Goal: Transaction & Acquisition: Purchase product/service

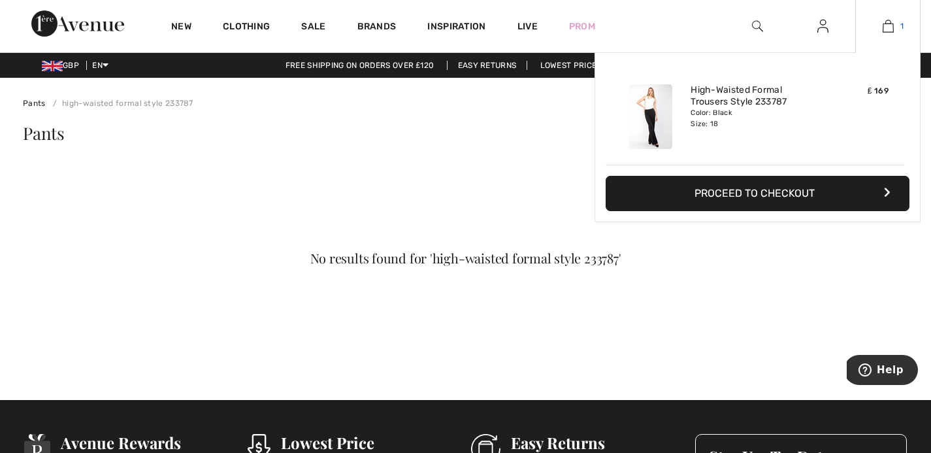
click at [884, 32] on img at bounding box center [888, 26] width 11 height 16
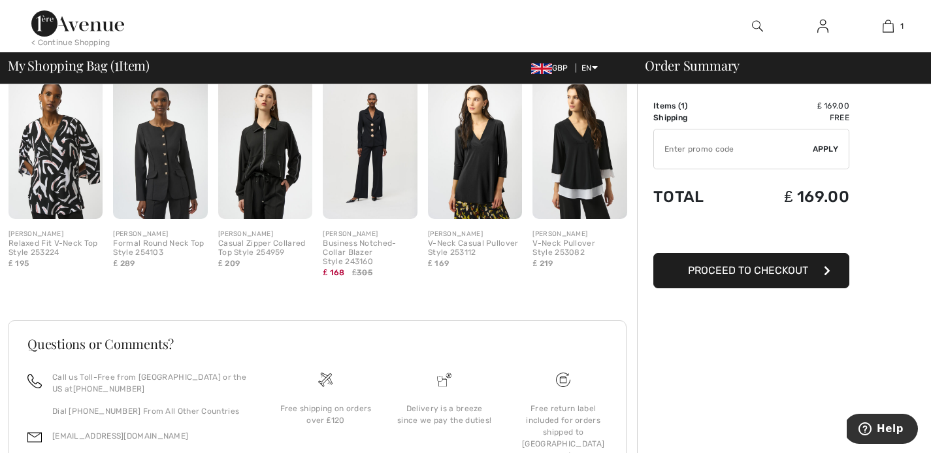
scroll to position [431, 0]
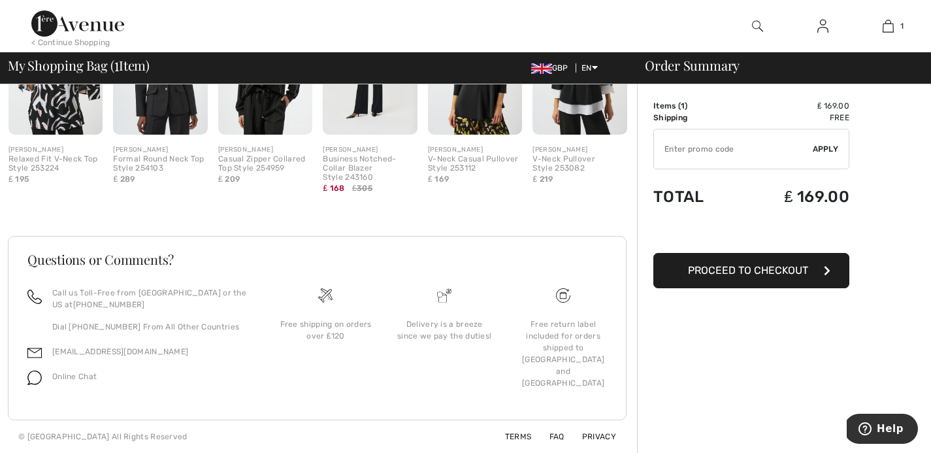
click at [772, 157] on input "TEXT" at bounding box center [733, 148] width 159 height 39
type input "NEW15"
click at [821, 152] on span "Apply" at bounding box center [826, 149] width 26 height 12
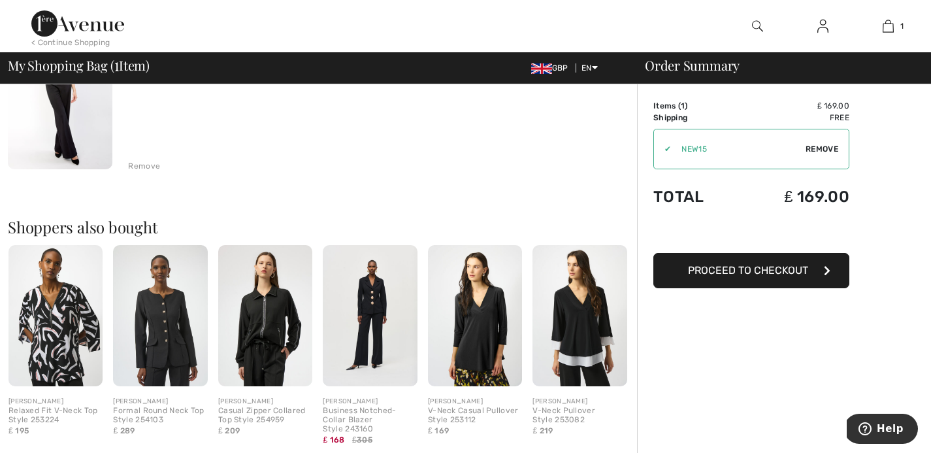
scroll to position [0, 0]
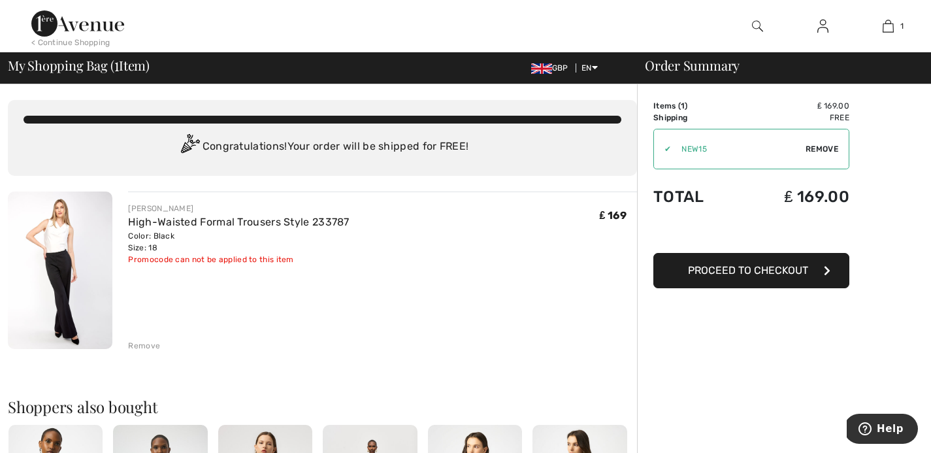
click at [728, 280] on button "Proceed to Checkout" at bounding box center [751, 270] width 196 height 35
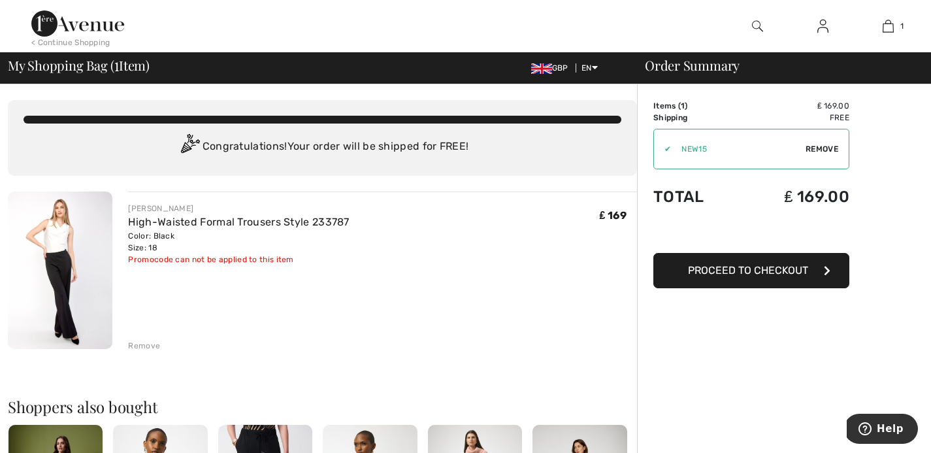
click at [91, 18] on img at bounding box center [77, 23] width 93 height 26
click at [749, 282] on button "Proceed to Checkout" at bounding box center [751, 270] width 196 height 35
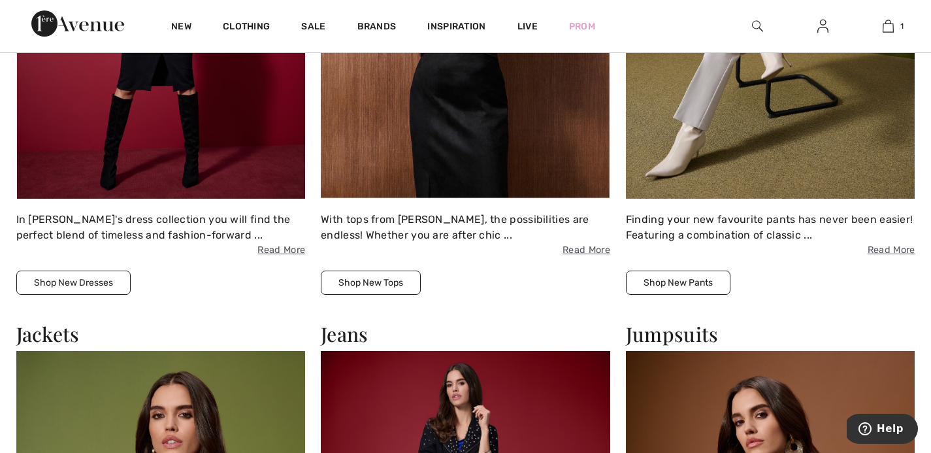
scroll to position [1363, 0]
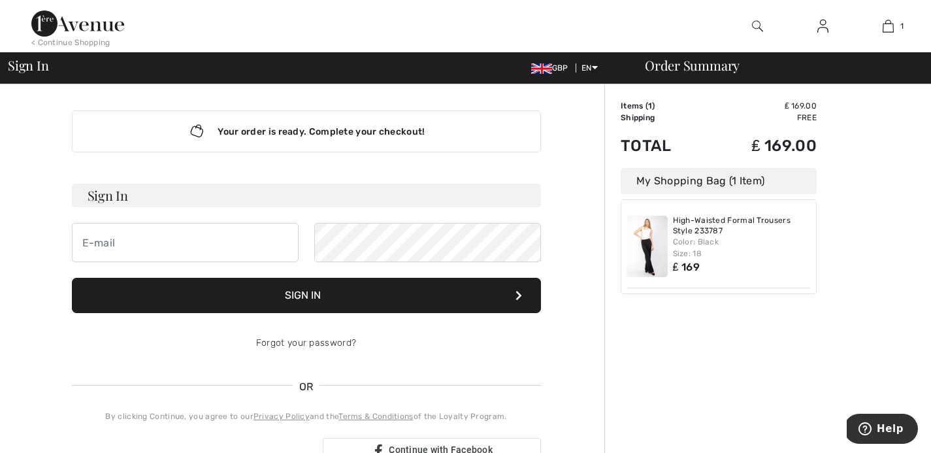
click at [561, 63] on span "GBP" at bounding box center [552, 67] width 42 height 9
click at [552, 71] on span "GBP" at bounding box center [552, 67] width 42 height 9
click at [214, 250] on input "email" at bounding box center [185, 242] width 227 height 39
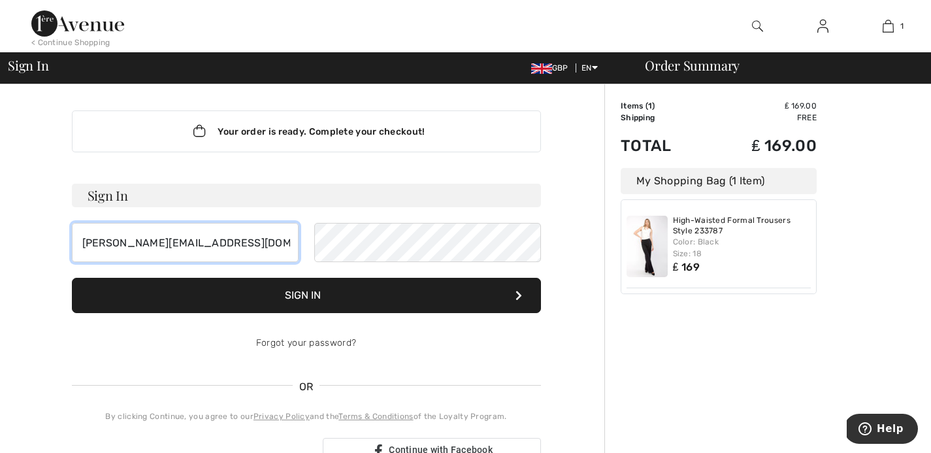
type input "[PERSON_NAME][EMAIL_ADDRESS][DOMAIN_NAME]"
click at [556, 225] on div "Your order is ready. Complete your checkout! Sign In laurahartley@hotmail.com C…" at bounding box center [306, 458] width 596 height 748
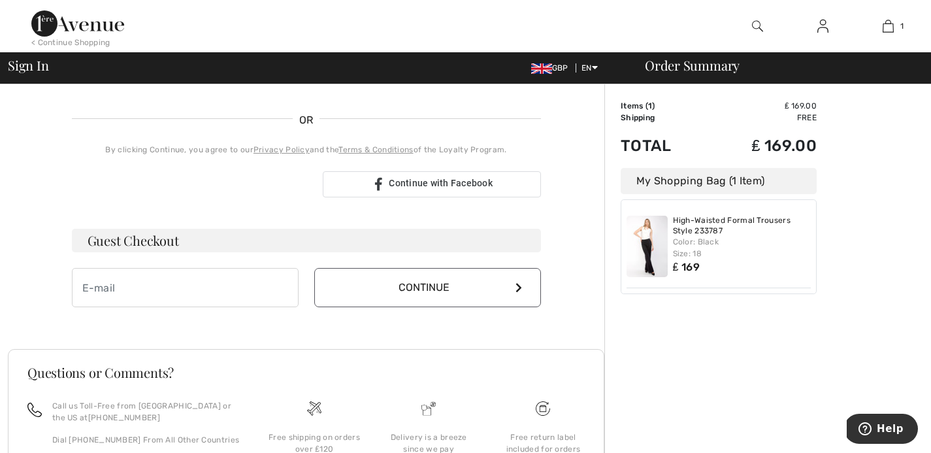
scroll to position [289, 0]
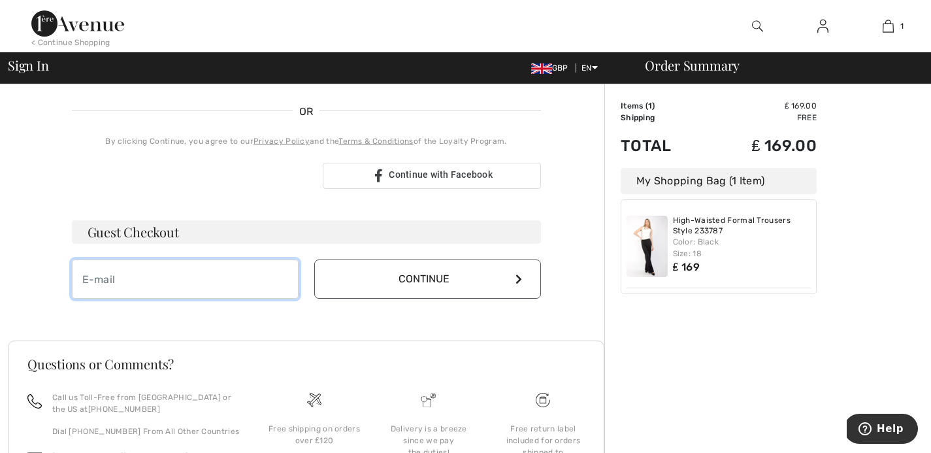
click at [257, 284] on input "email" at bounding box center [185, 278] width 227 height 39
type input "[PERSON_NAME][EMAIL_ADDRESS][DOMAIN_NAME]"
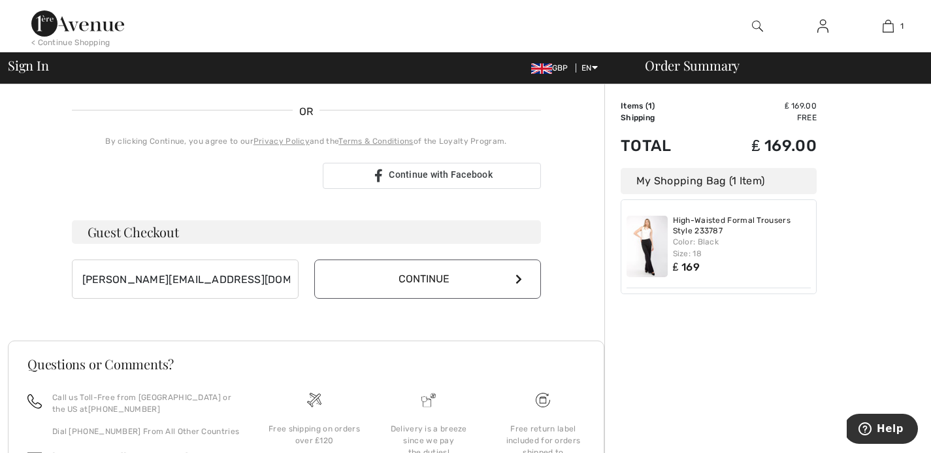
click at [424, 281] on button "Continue" at bounding box center [427, 278] width 227 height 39
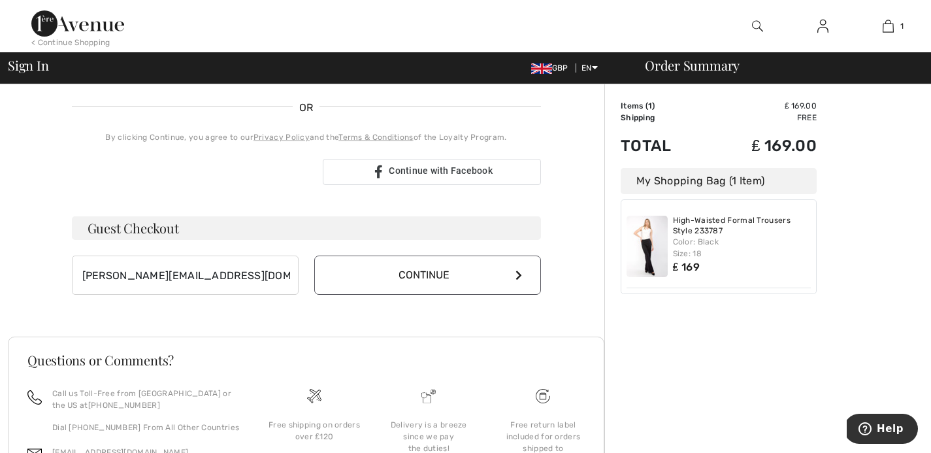
scroll to position [275, 0]
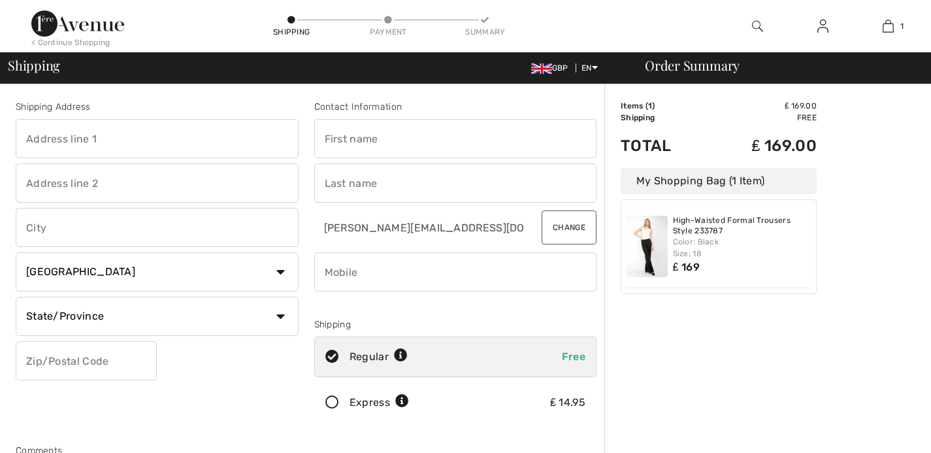
checkbox input "true"
click at [127, 137] on input "text" at bounding box center [157, 138] width 283 height 39
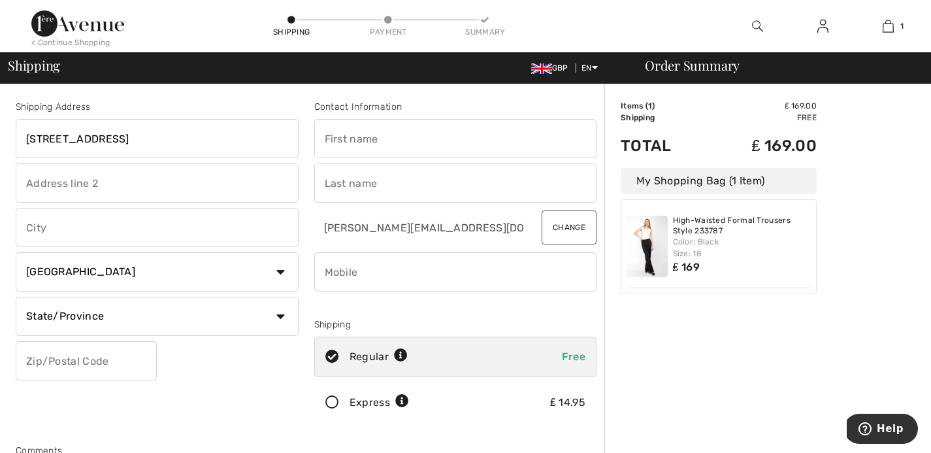
type input "[STREET_ADDRESS]"
type input "[GEOGRAPHIC_DATA]"
click at [156, 286] on select "Country Canada United States Afghanistan Aland Islands Albania Algeria American…" at bounding box center [157, 271] width 283 height 39
select select "GB"
click at [16, 252] on select "Country Canada United States Afghanistan Aland Islands Albania Algeria American…" at bounding box center [157, 271] width 283 height 39
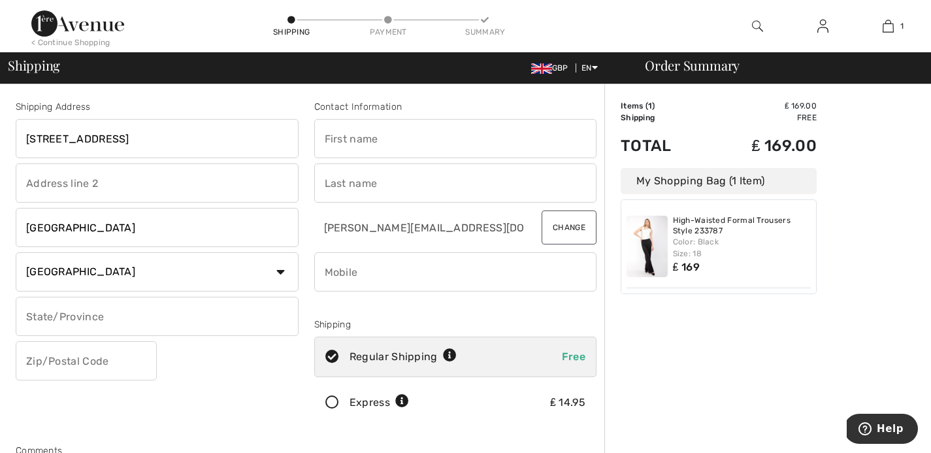
click at [146, 322] on input "text" at bounding box center [157, 316] width 283 height 39
type input "E83LH"
click at [127, 327] on input "E83LH" at bounding box center [157, 316] width 283 height 39
type input "London"
type input "E83LH"
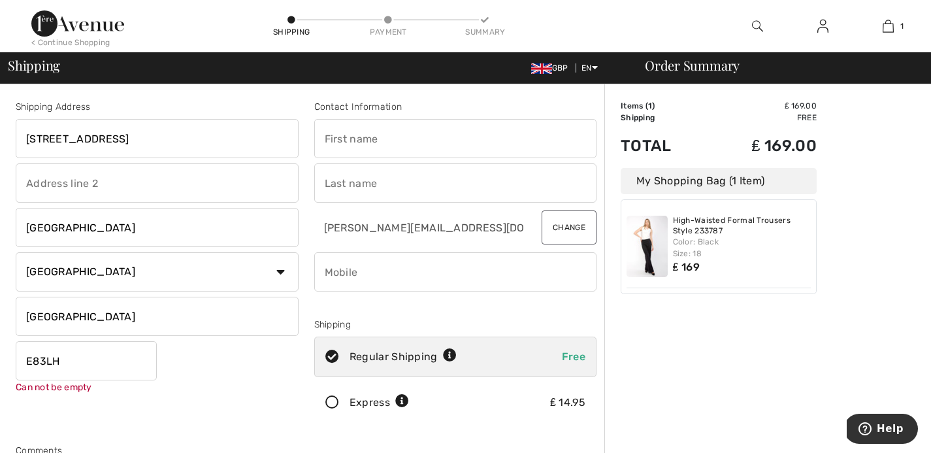
click at [385, 136] on input "text" at bounding box center [455, 138] width 283 height 39
type input "Laura"
type input "Hartley"
click at [420, 270] on input "phone" at bounding box center [455, 271] width 283 height 39
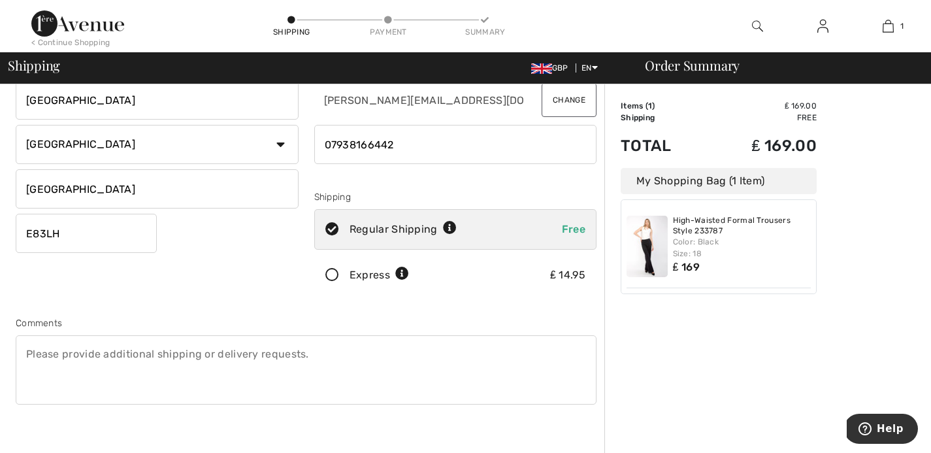
scroll to position [143, 0]
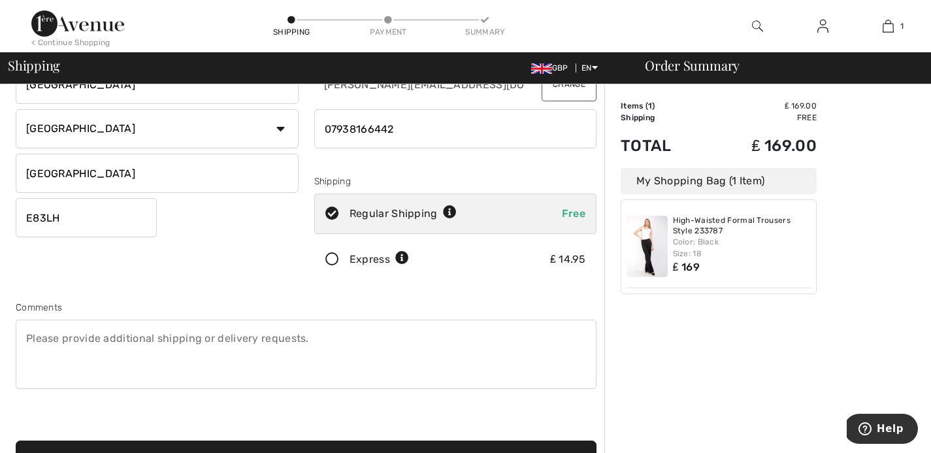
type input "07938166442"
click at [447, 208] on icon at bounding box center [450, 213] width 14 height 14
click at [451, 212] on icon at bounding box center [450, 213] width 14 height 14
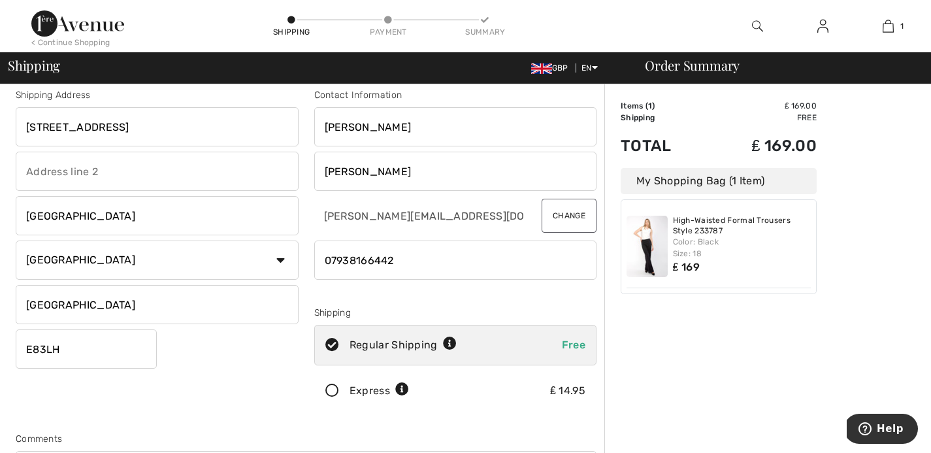
scroll to position [8, 0]
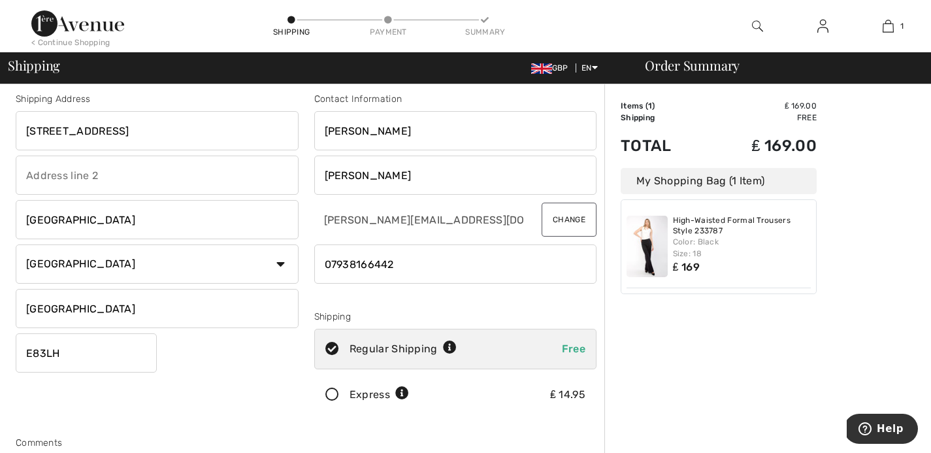
click at [451, 350] on icon at bounding box center [450, 348] width 14 height 14
click at [404, 390] on icon at bounding box center [402, 394] width 14 height 14
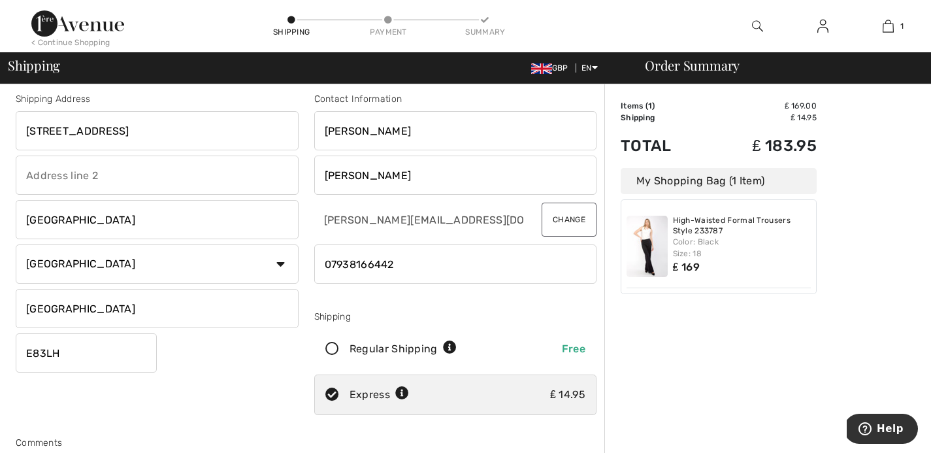
click at [447, 357] on div "Regular Shipping Free" at bounding box center [455, 349] width 283 height 41
radio input "true"
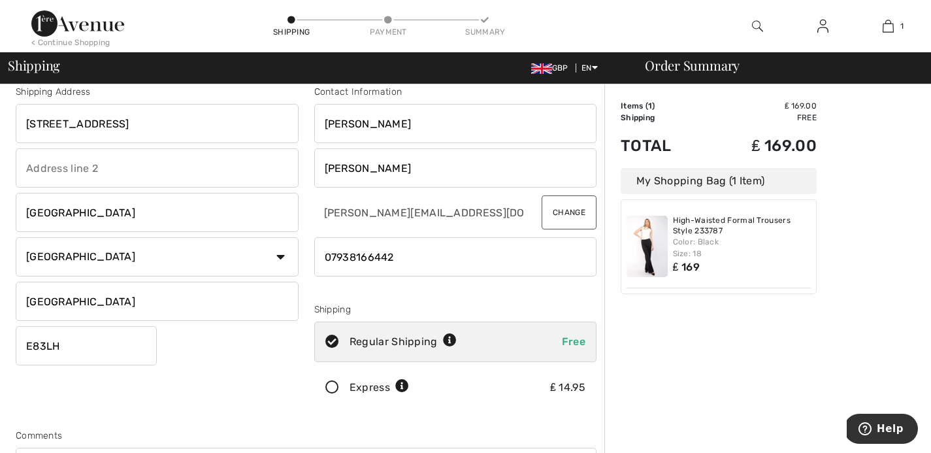
scroll to position [0, 0]
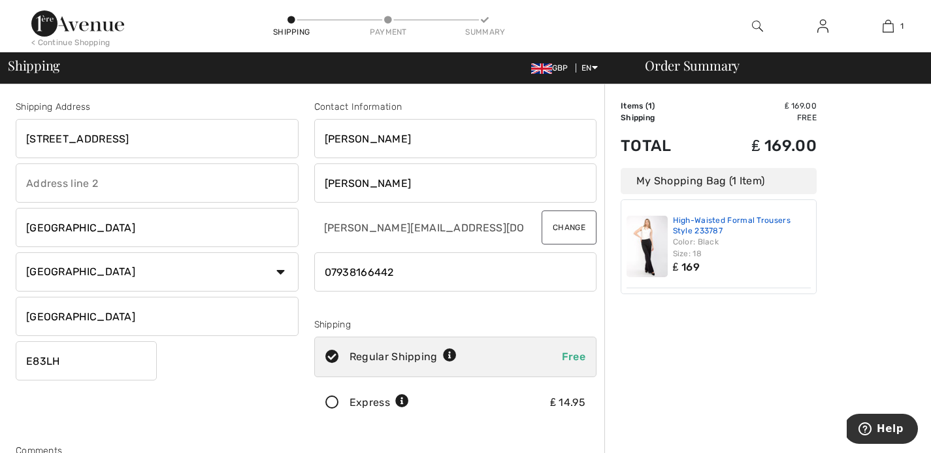
click at [698, 223] on link "High-Waisted Formal Trousers Style 233787" at bounding box center [742, 226] width 138 height 20
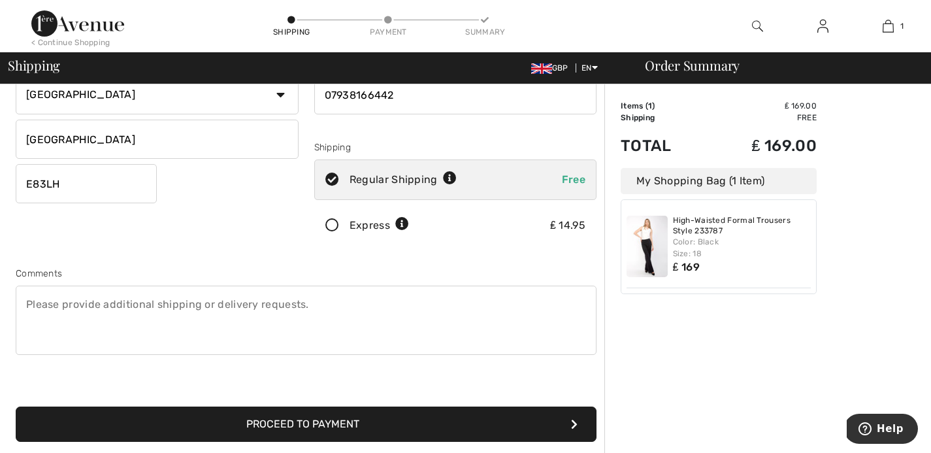
scroll to position [207, 0]
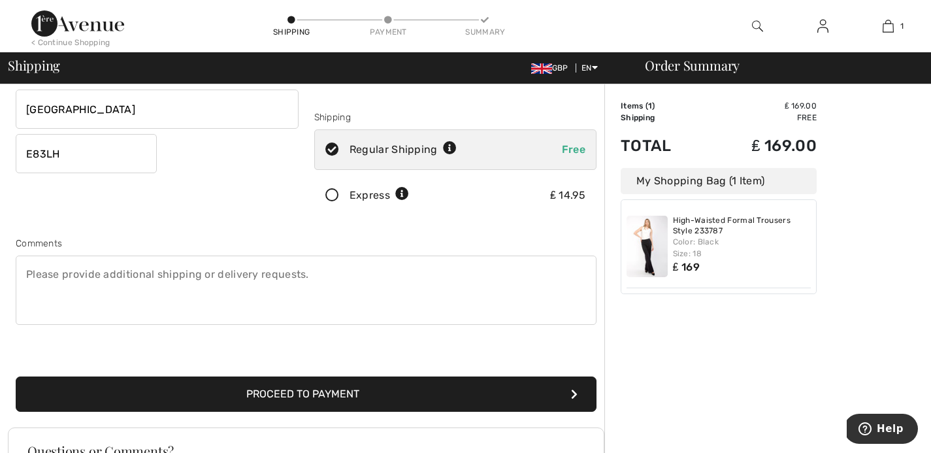
click at [542, 406] on button "Proceed to Payment" at bounding box center [306, 393] width 581 height 35
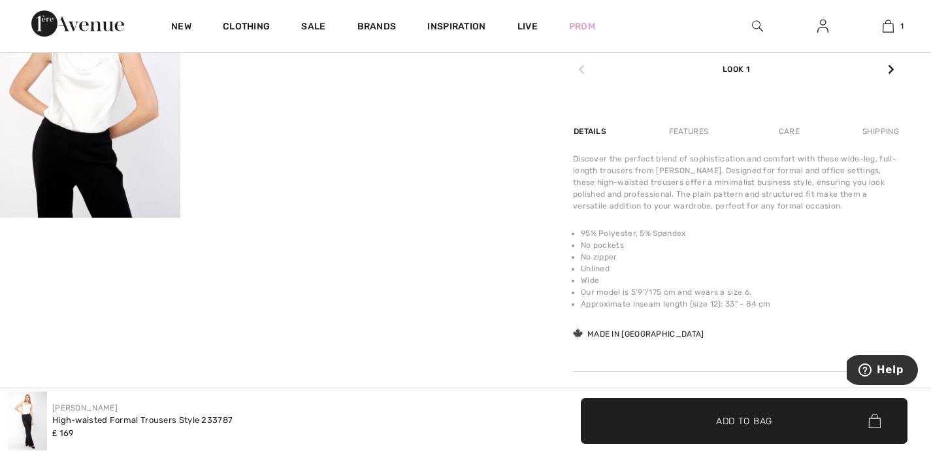
scroll to position [809, 0]
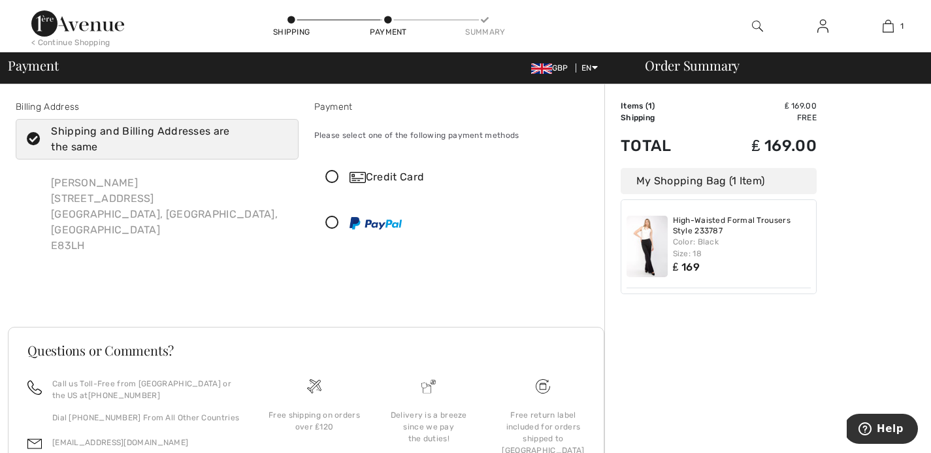
click at [326, 175] on icon at bounding box center [332, 178] width 35 height 14
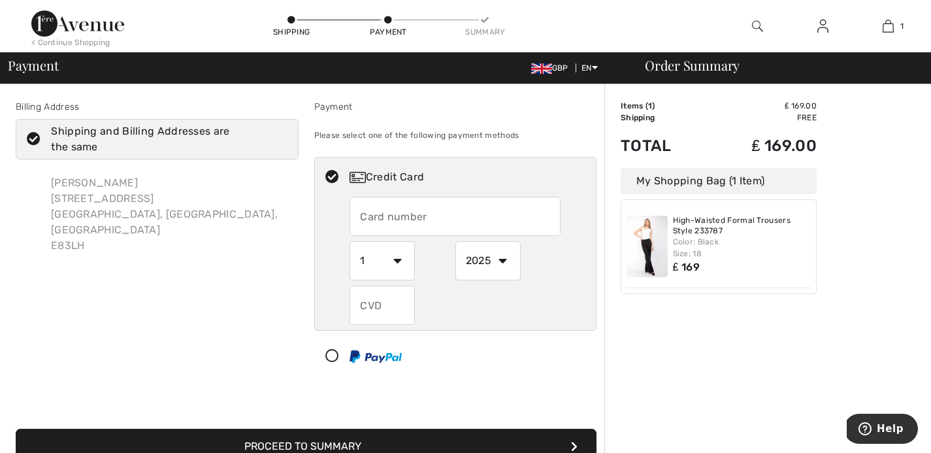
click at [396, 214] on input "text" at bounding box center [454, 216] width 211 height 39
type input "379514416301003"
select select "2027"
type input "6455"
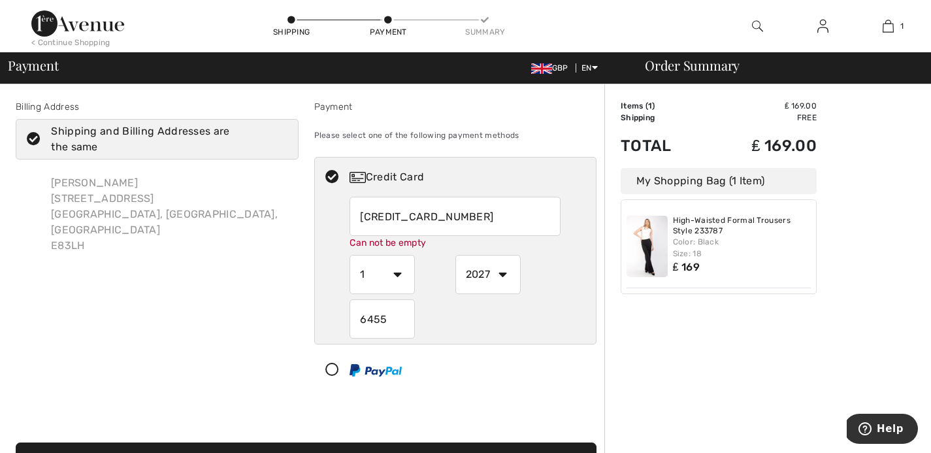
click at [155, 146] on div "Shipping and Billing Addresses are the same" at bounding box center [164, 138] width 227 height 31
click at [279, 146] on input "Shipping and Billing Addresses are the same" at bounding box center [283, 139] width 8 height 39
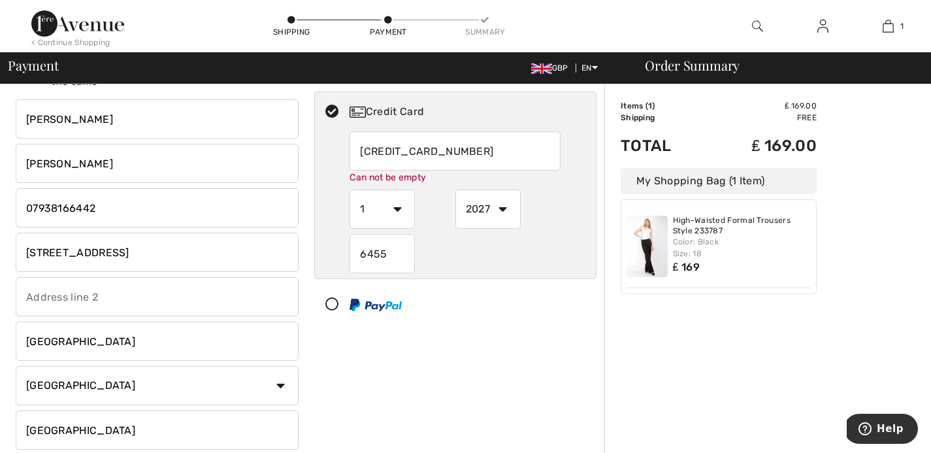
scroll to position [67, 0]
checkbox input "false"
click at [78, 251] on input "[STREET_ADDRESS]" at bounding box center [157, 250] width 283 height 39
type input "[STREET_ADDRESS][PERSON_NAME]"
click at [104, 352] on input "Umina Beach" at bounding box center [157, 339] width 283 height 39
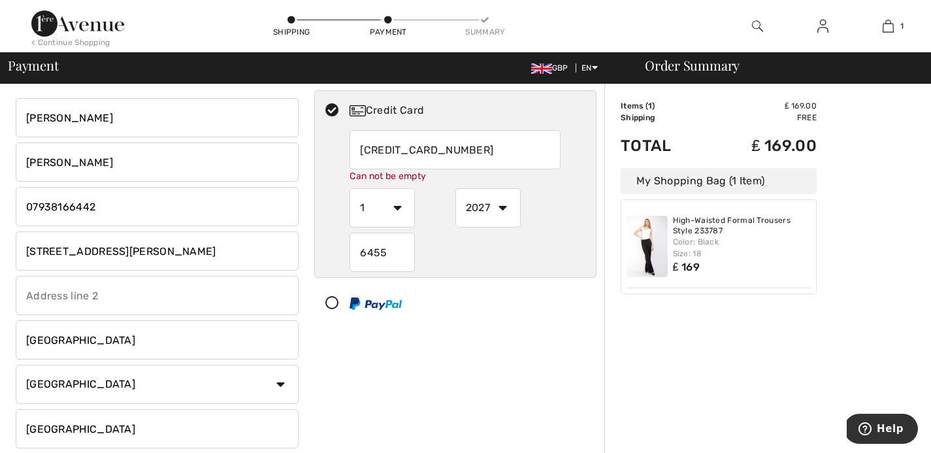
click at [71, 351] on input "Umina Beach" at bounding box center [157, 339] width 283 height 39
click at [71, 351] on input "[GEOGRAPHIC_DATA]" at bounding box center [157, 339] width 283 height 39
type input "Umina"
select select "AF"
select select "AU"
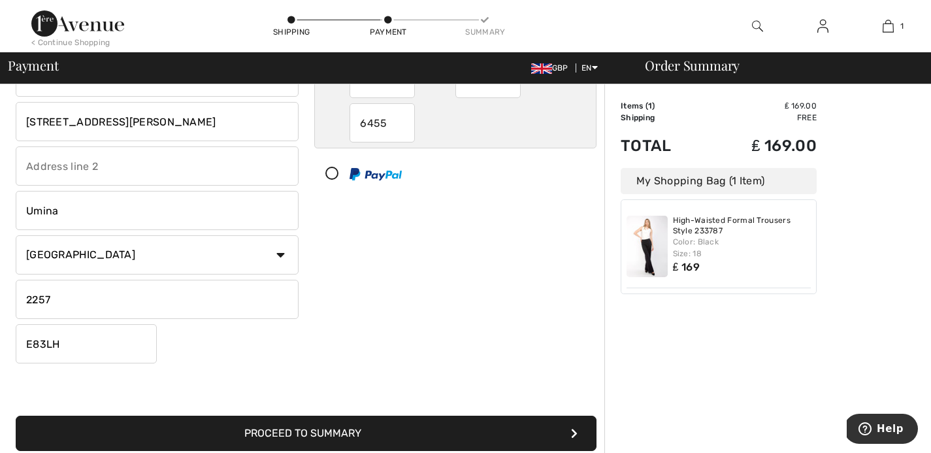
scroll to position [208, 0]
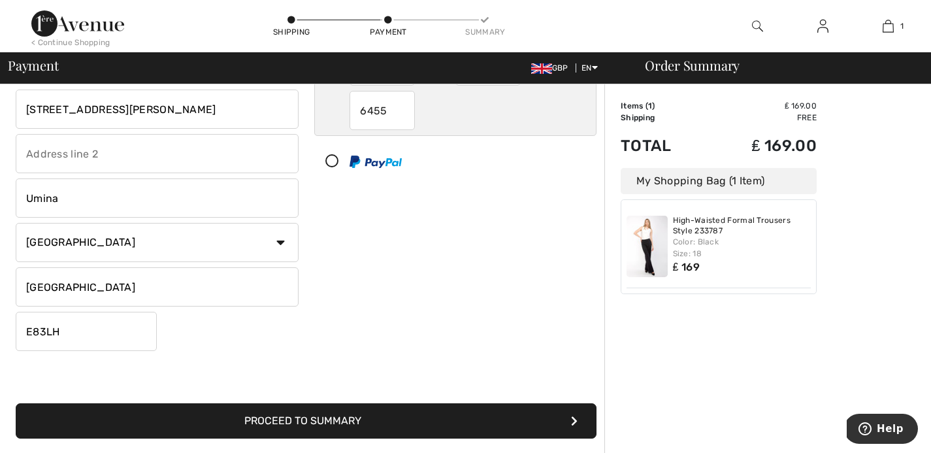
type input "NSW"
paste input "2257"
type input "2257"
click at [476, 253] on div "Payment Please select one of the following payment methods Credit Card 37951441…" at bounding box center [455, 124] width 299 height 464
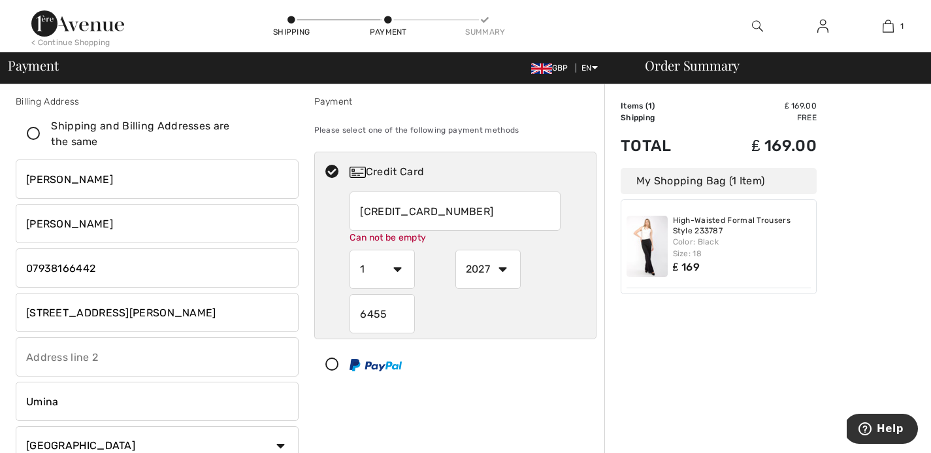
scroll to position [0, 0]
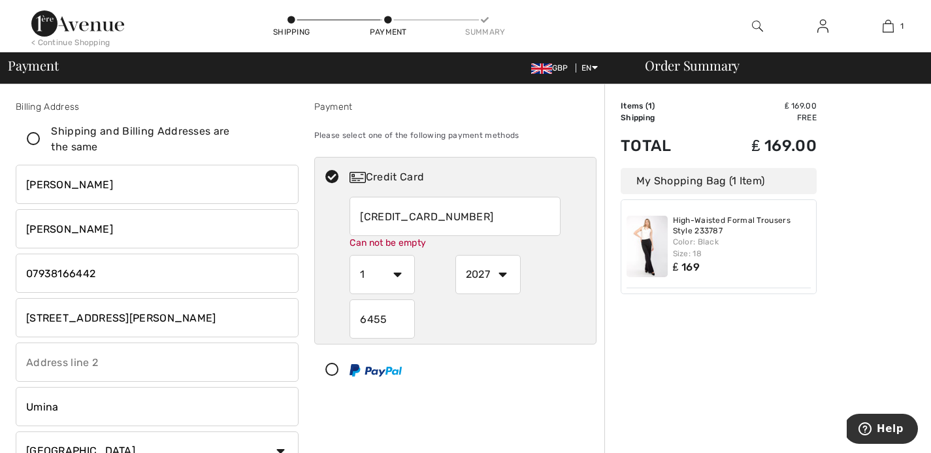
click at [471, 211] on input "379514416301003" at bounding box center [454, 216] width 211 height 39
click at [388, 267] on select "1 2 3 4 5 6 7 8 9 10 11 12" at bounding box center [381, 274] width 65 height 39
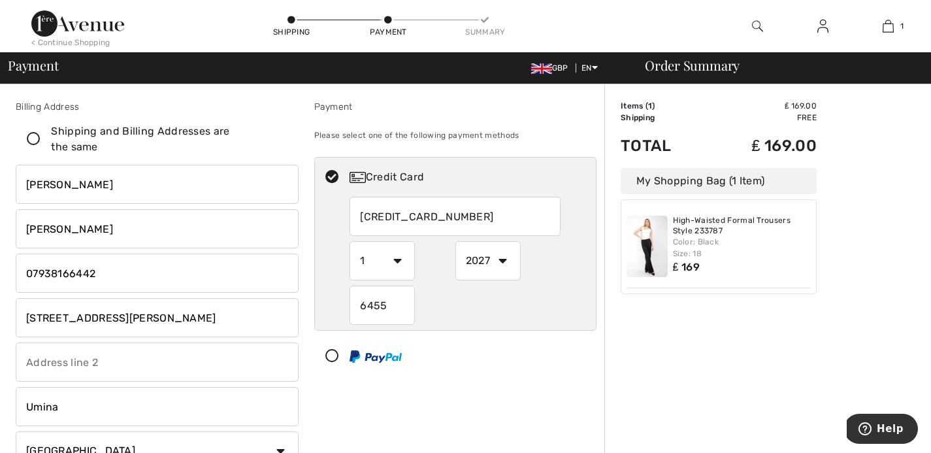
click at [389, 268] on select "1 2 3 4 5 6 7 8 9 10 11 12" at bounding box center [381, 260] width 65 height 39
select select "11"
click at [349, 241] on select "1 2 3 4 5 6 7 8 9 10 11 12" at bounding box center [381, 260] width 65 height 39
click at [493, 304] on div "6455" at bounding box center [454, 304] width 211 height 39
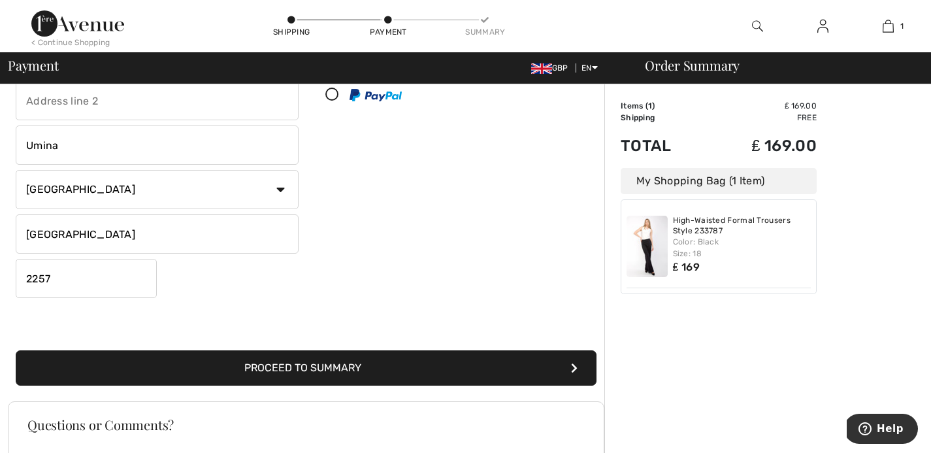
scroll to position [427, 0]
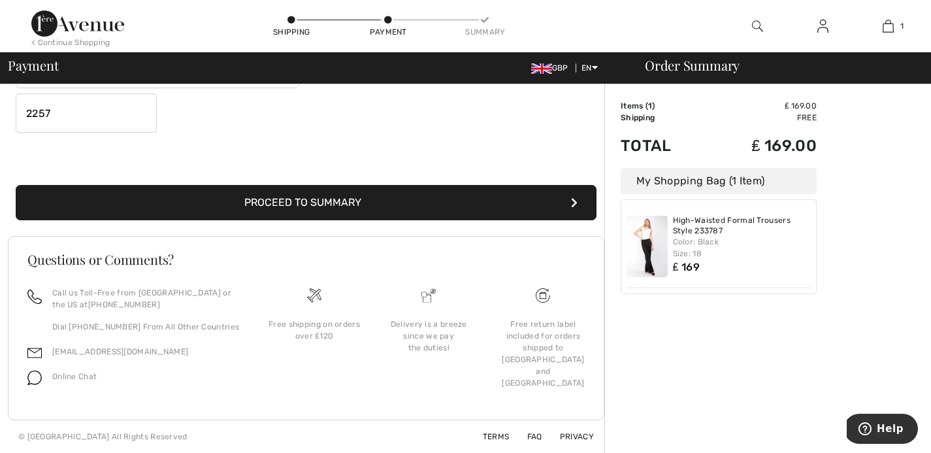
click at [387, 211] on button "Proceed to Summary" at bounding box center [306, 202] width 581 height 35
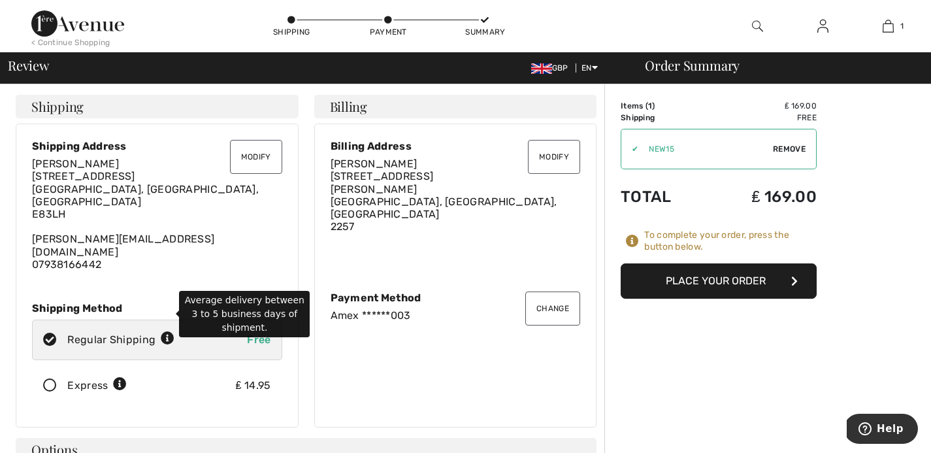
click at [169, 332] on icon at bounding box center [168, 339] width 14 height 14
radio input "true"
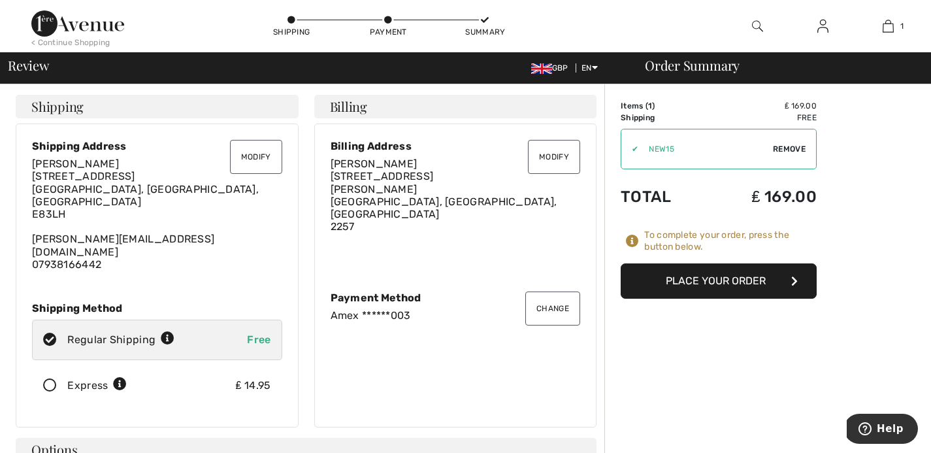
click at [747, 283] on button "Place Your Order" at bounding box center [719, 280] width 196 height 35
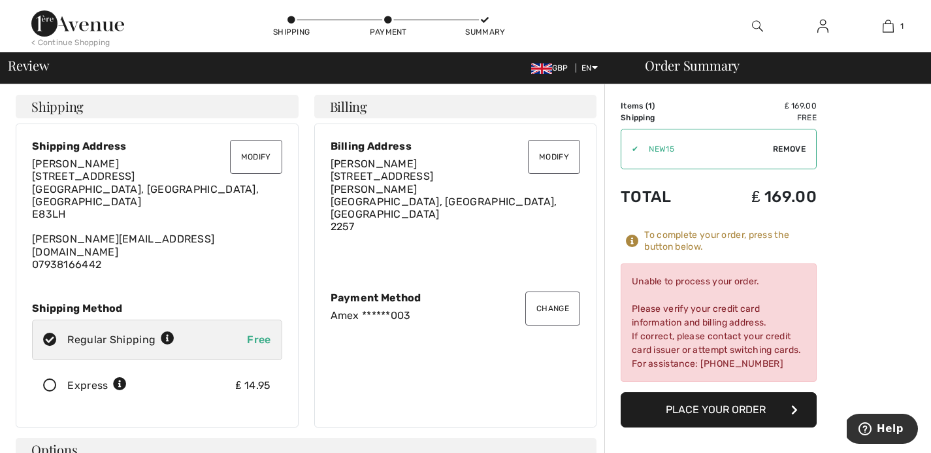
click at [695, 400] on button "Place Your Order" at bounding box center [719, 409] width 196 height 35
click at [562, 158] on button "Modify" at bounding box center [554, 157] width 52 height 34
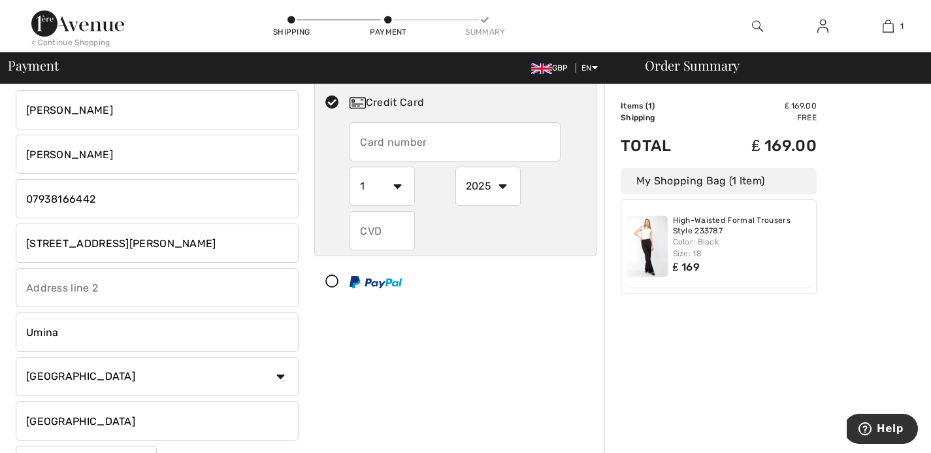
scroll to position [79, 0]
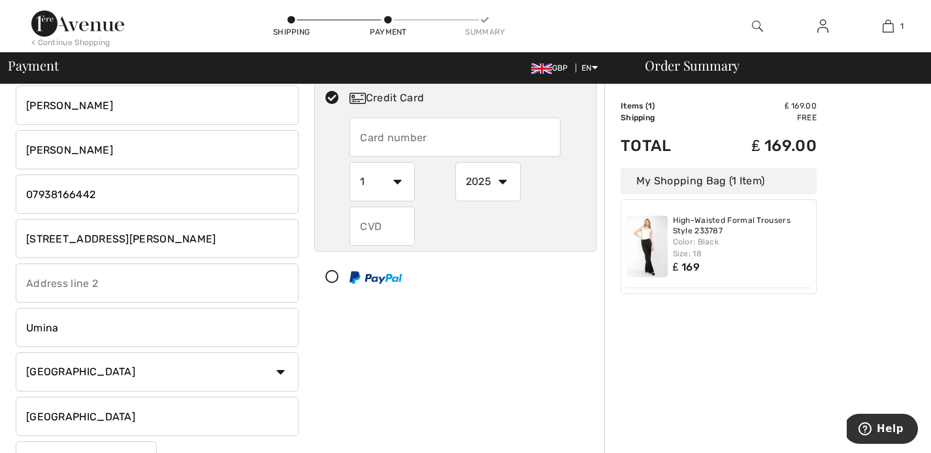
click at [133, 333] on input "Umina" at bounding box center [157, 327] width 283 height 39
type input "Umina Beach"
click at [247, 412] on input "NSW" at bounding box center [157, 416] width 283 height 39
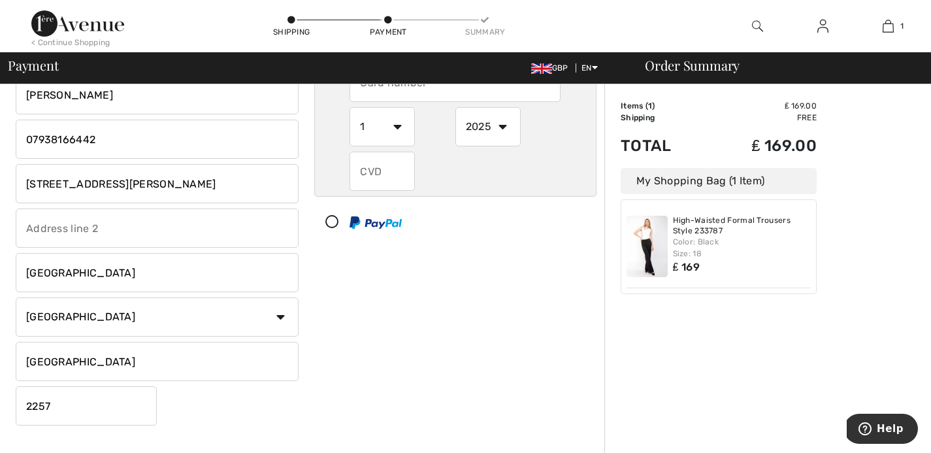
scroll to position [138, 0]
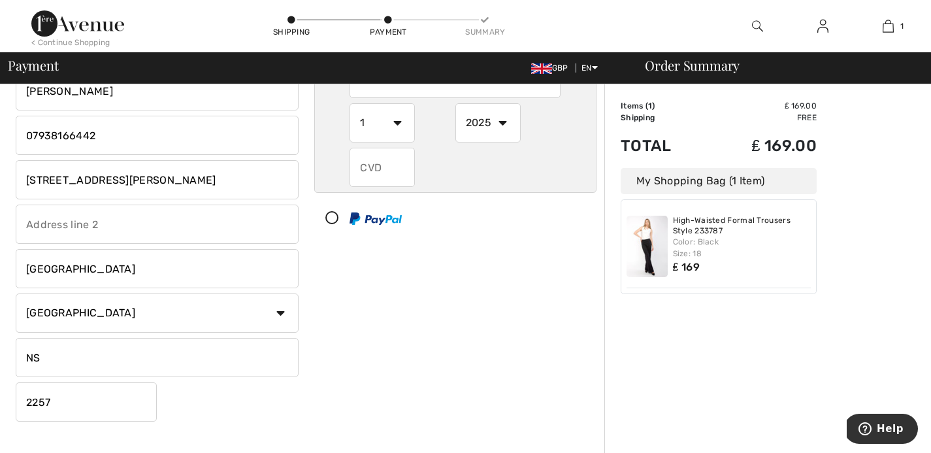
type input "NSW"
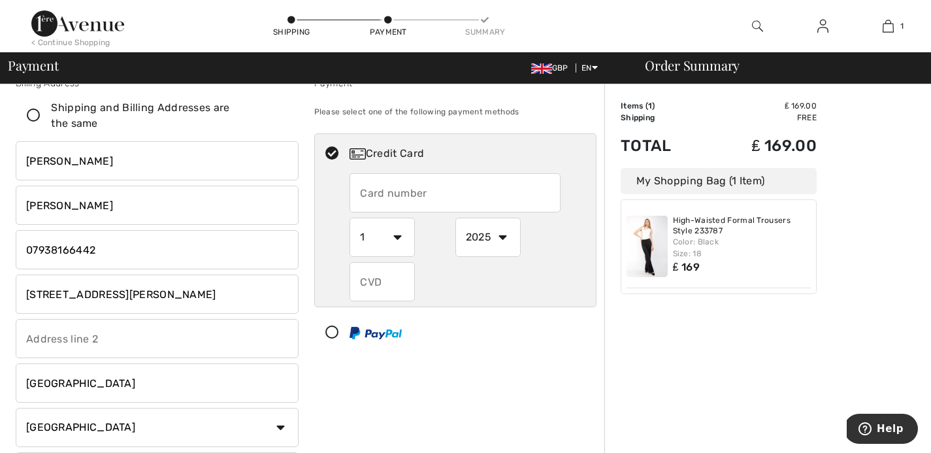
scroll to position [0, 0]
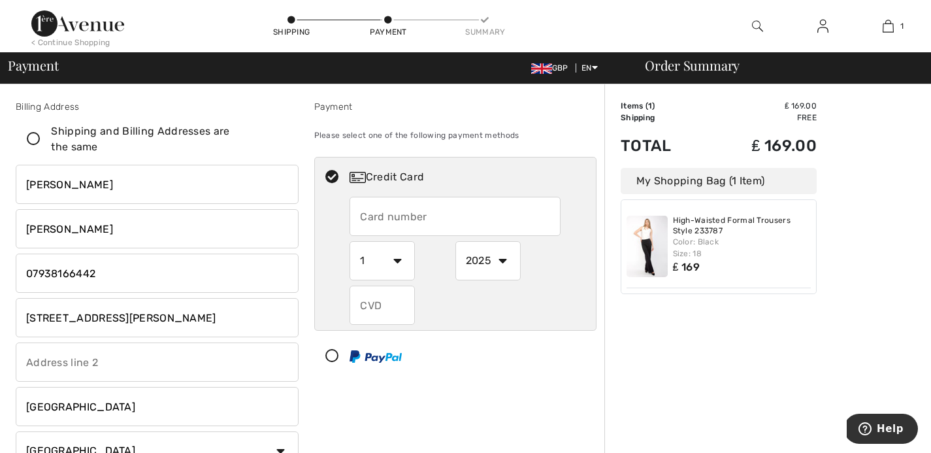
click at [431, 220] on input "text" at bounding box center [454, 216] width 211 height 39
radio input "true"
type input "379514416301003"
radio input "true"
select select "2027"
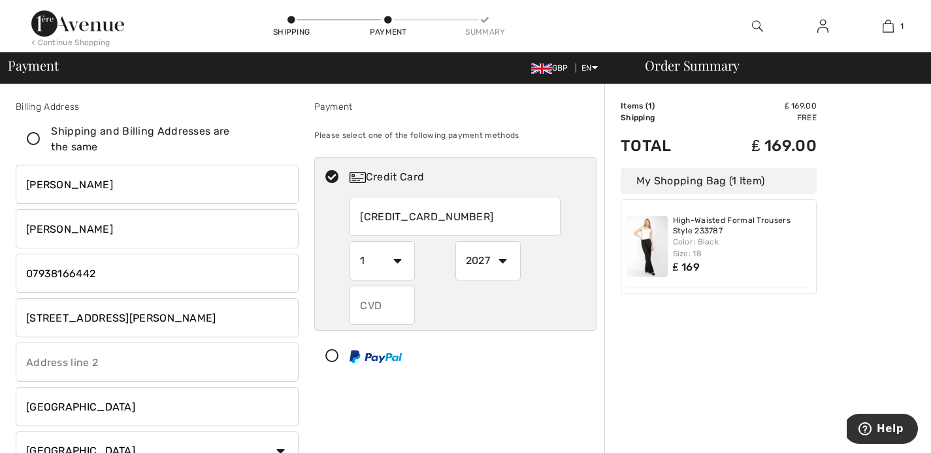
radio input "true"
type input "6455"
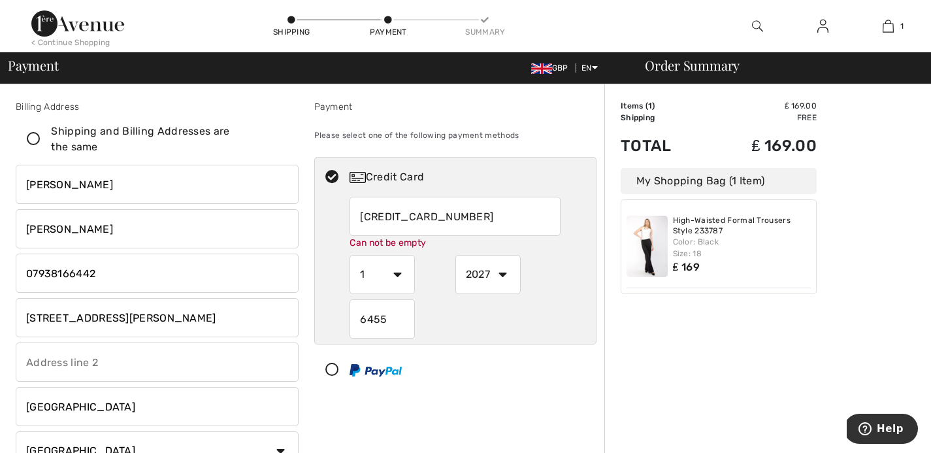
click at [393, 274] on select "1 2 3 4 5 6 7 8 9 10 11 12" at bounding box center [381, 274] width 65 height 39
radio input "true"
select select "11"
click at [349, 255] on select "1 2 3 4 5 6 7 8 9 10 11 12" at bounding box center [381, 274] width 65 height 39
click at [519, 203] on input "379514416301003" at bounding box center [454, 216] width 211 height 39
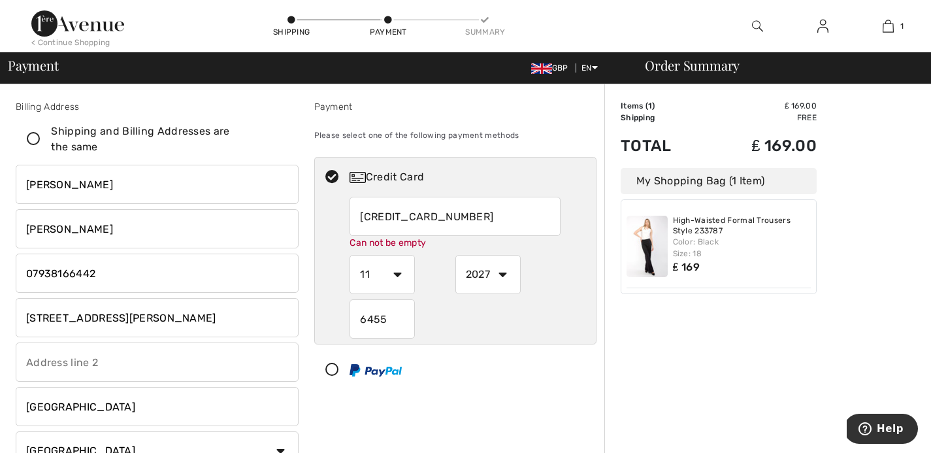
click at [505, 212] on input "379514416301003" at bounding box center [454, 216] width 211 height 39
radio input "true"
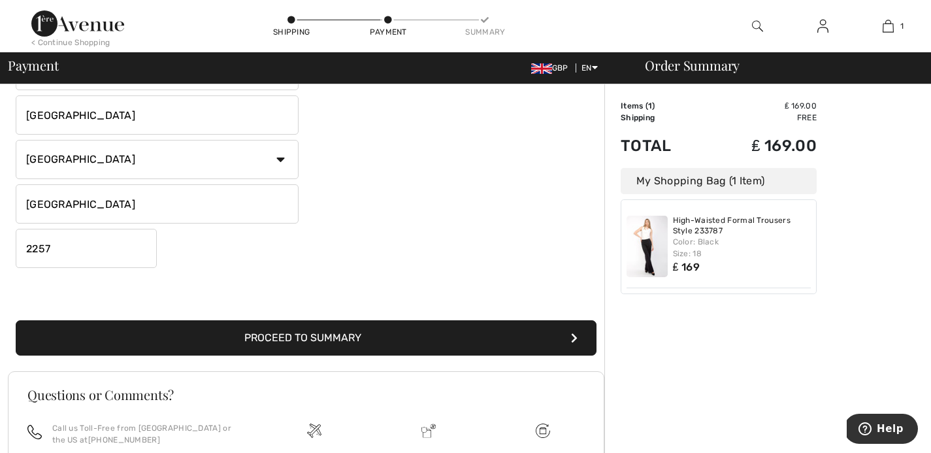
scroll to position [342, 0]
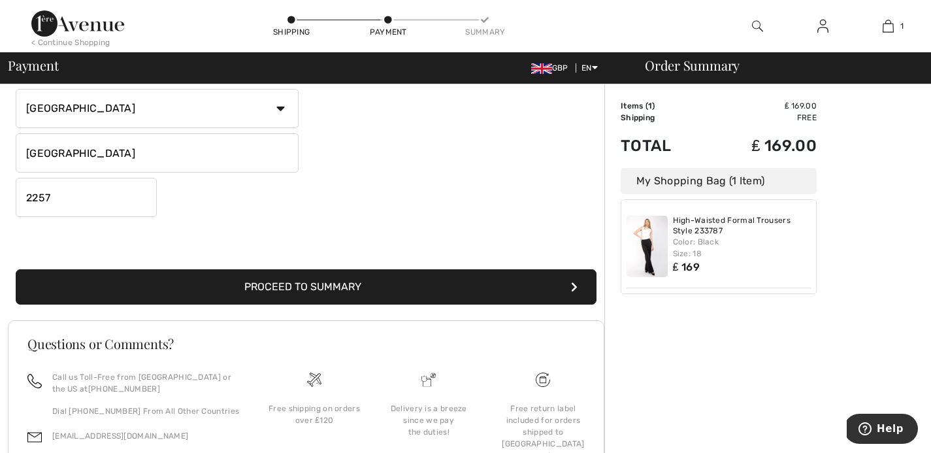
click at [164, 284] on button "Proceed to Summary" at bounding box center [306, 286] width 581 height 35
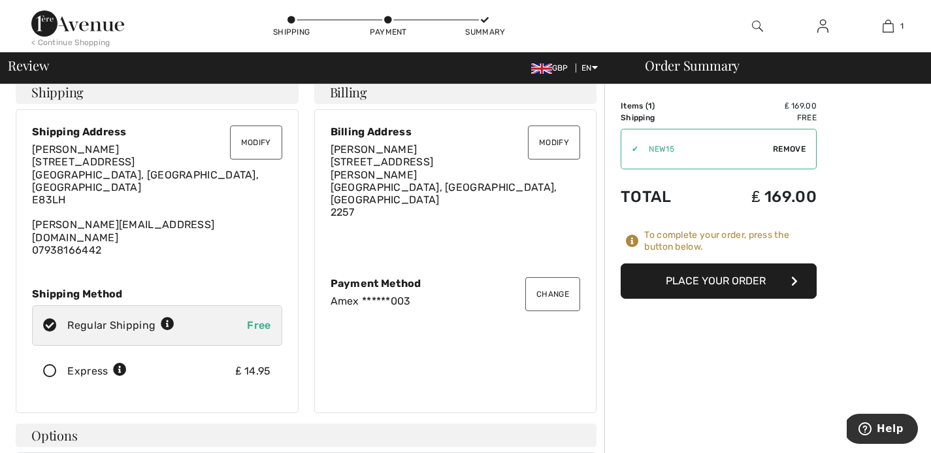
scroll to position [16, 0]
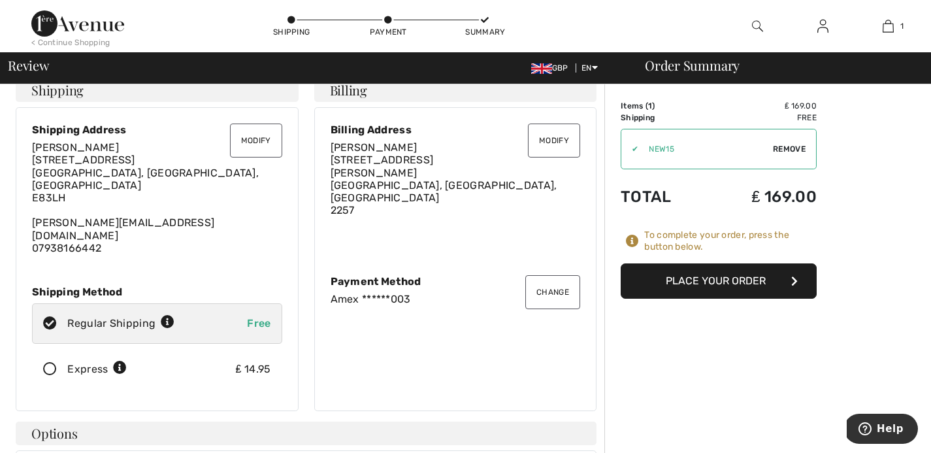
click at [652, 276] on button "Place Your Order" at bounding box center [719, 280] width 196 height 35
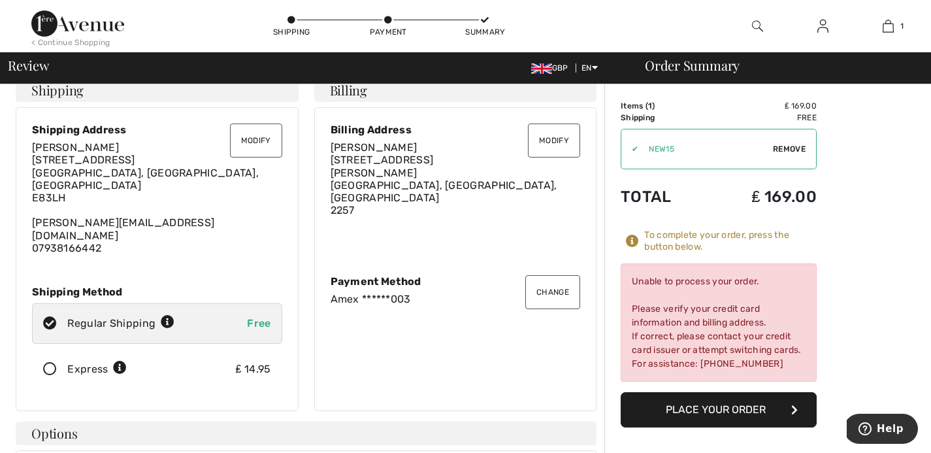
click at [652, 276] on div "Unable to process your order. Please verify your credit card information and bi…" at bounding box center [719, 322] width 196 height 118
click at [562, 284] on button "Change" at bounding box center [552, 292] width 55 height 34
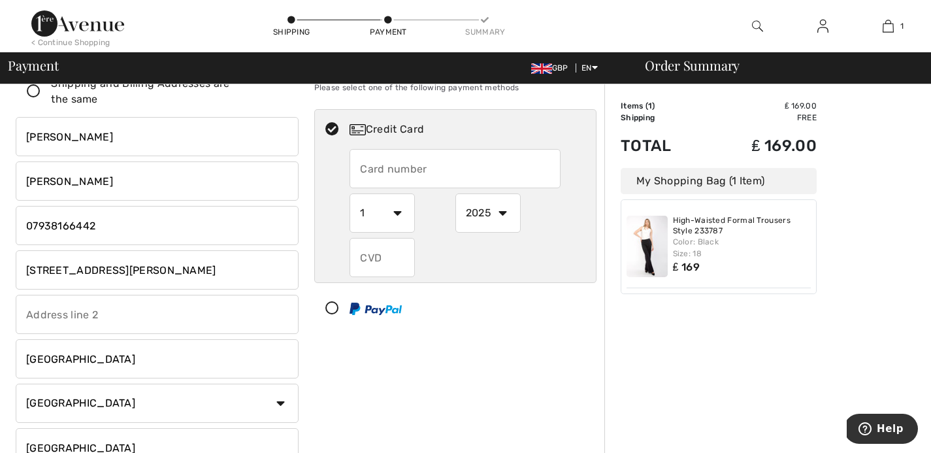
click at [188, 141] on input "[PERSON_NAME]" at bounding box center [157, 136] width 283 height 39
type input "[PERSON_NAME]"
type input "S"
type input "Windall"
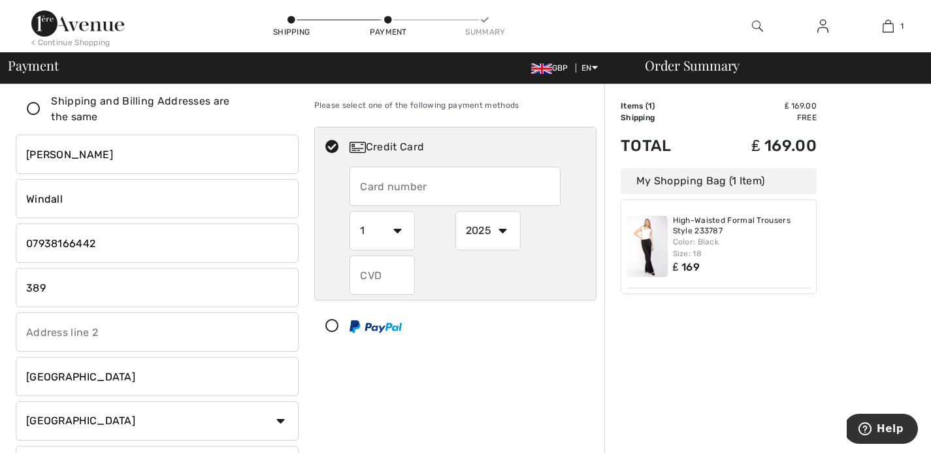
scroll to position [27, 0]
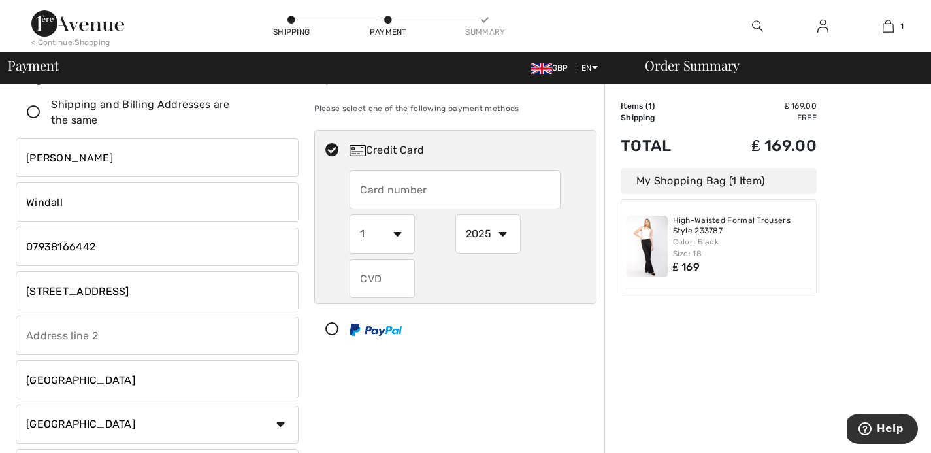
type input "[STREET_ADDRESS]"
type input "[GEOGRAPHIC_DATA]"
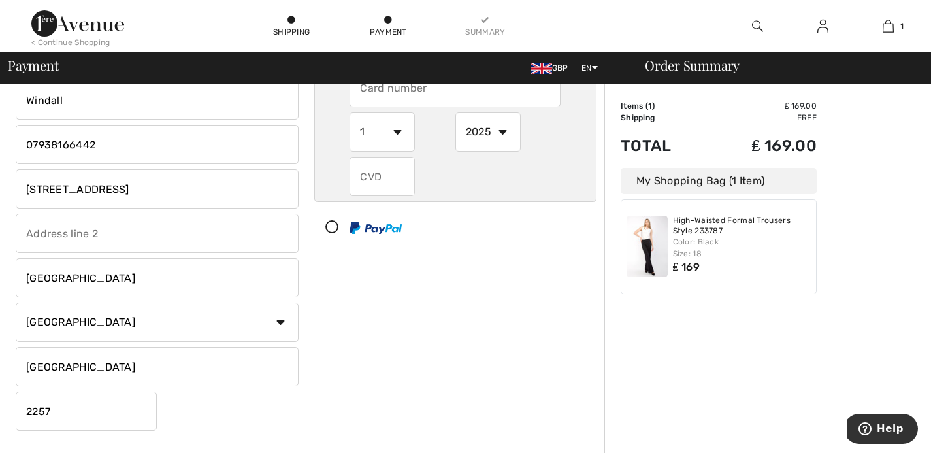
scroll to position [167, 0]
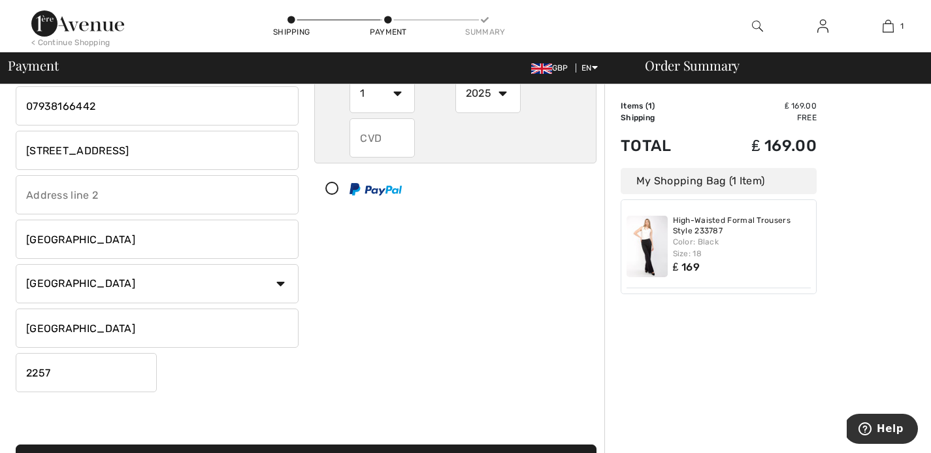
click at [27, 251] on input "[GEOGRAPHIC_DATA]" at bounding box center [157, 238] width 283 height 39
click at [172, 225] on input "[GEOGRAPHIC_DATA]" at bounding box center [157, 238] width 283 height 39
click at [370, 309] on div "Payment Please select one of the following payment methods Credit Card 1 2 3 4 …" at bounding box center [455, 165] width 299 height 464
click at [245, 287] on select "Country [GEOGRAPHIC_DATA] [GEOGRAPHIC_DATA] [GEOGRAPHIC_DATA] [GEOGRAPHIC_DATA]…" at bounding box center [157, 283] width 283 height 39
click at [16, 264] on select "Country [GEOGRAPHIC_DATA] [GEOGRAPHIC_DATA] [GEOGRAPHIC_DATA] [GEOGRAPHIC_DATA]…" at bounding box center [157, 283] width 283 height 39
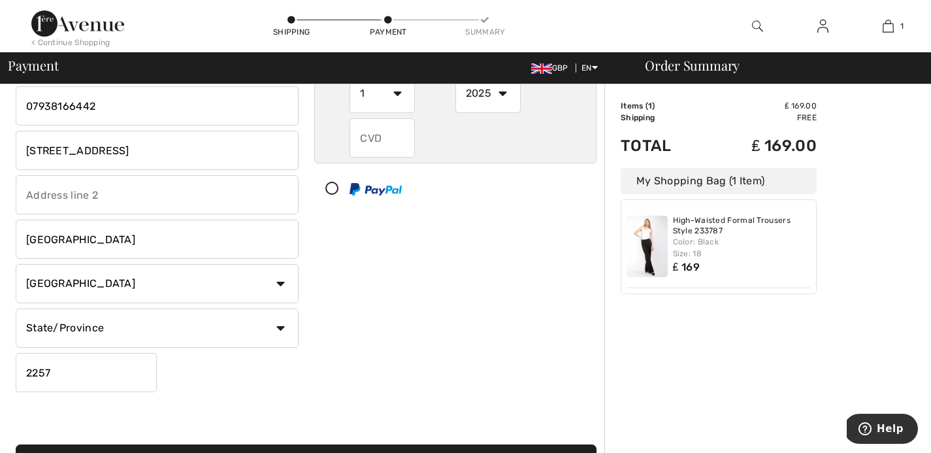
click at [245, 287] on select "Country [GEOGRAPHIC_DATA] [GEOGRAPHIC_DATA] [GEOGRAPHIC_DATA] [GEOGRAPHIC_DATA]…" at bounding box center [157, 283] width 283 height 39
select select "GB"
click at [16, 264] on select "Country [GEOGRAPHIC_DATA] [GEOGRAPHIC_DATA] [GEOGRAPHIC_DATA] [GEOGRAPHIC_DATA]…" at bounding box center [157, 283] width 283 height 39
click at [124, 364] on input "2257" at bounding box center [86, 372] width 141 height 39
click at [118, 341] on input "text" at bounding box center [157, 327] width 283 height 39
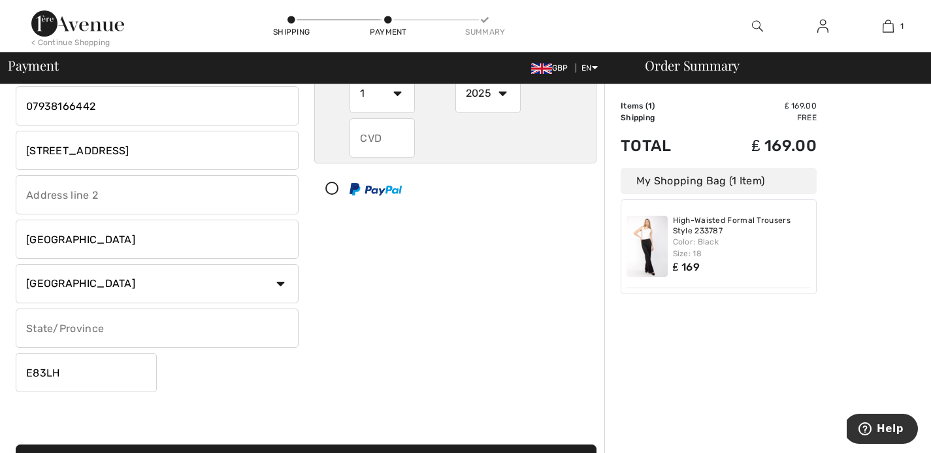
type input "E83LH"
click at [123, 326] on input "text" at bounding box center [157, 327] width 283 height 39
type input "[GEOGRAPHIC_DATA]"
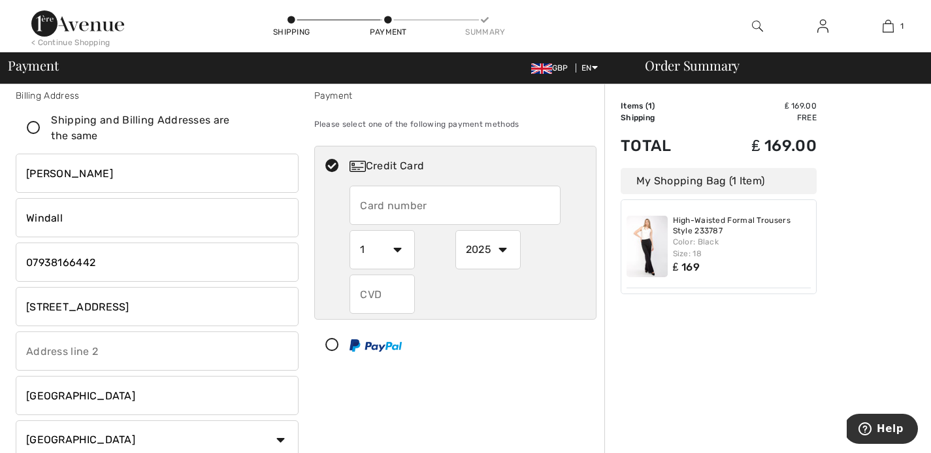
scroll to position [0, 0]
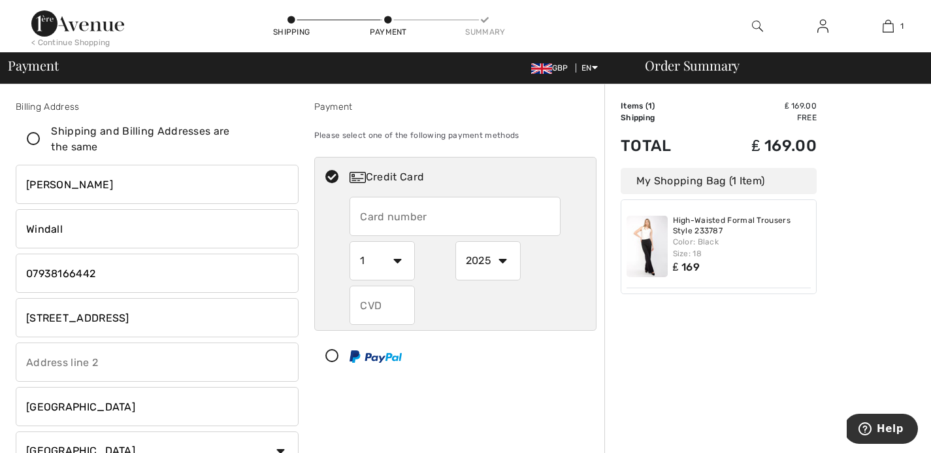
click at [425, 212] on input "text" at bounding box center [454, 216] width 211 height 39
radio input "true"
type input "[CREDIT_CARD_NUMBER]"
radio input "true"
select select "2028"
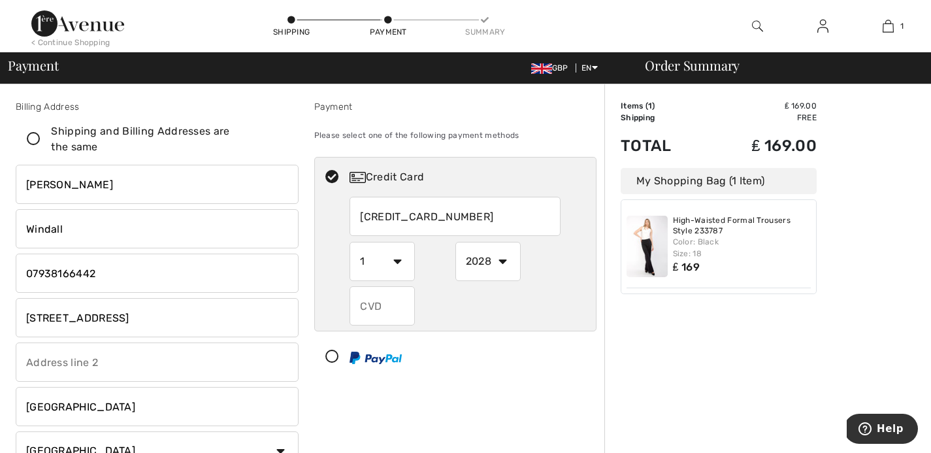
radio input "true"
type input "460"
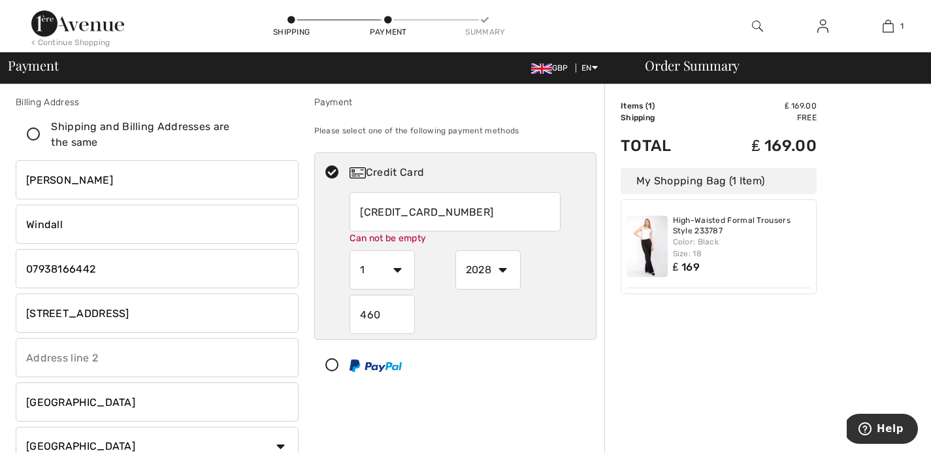
scroll to position [5, 0]
click at [387, 272] on select "1 2 3 4 5 6 7 8 9 10 11 12" at bounding box center [381, 269] width 65 height 39
radio input "true"
select select "9"
click at [349, 250] on select "1 2 3 4 5 6 7 8 9 10 11 12" at bounding box center [381, 269] width 65 height 39
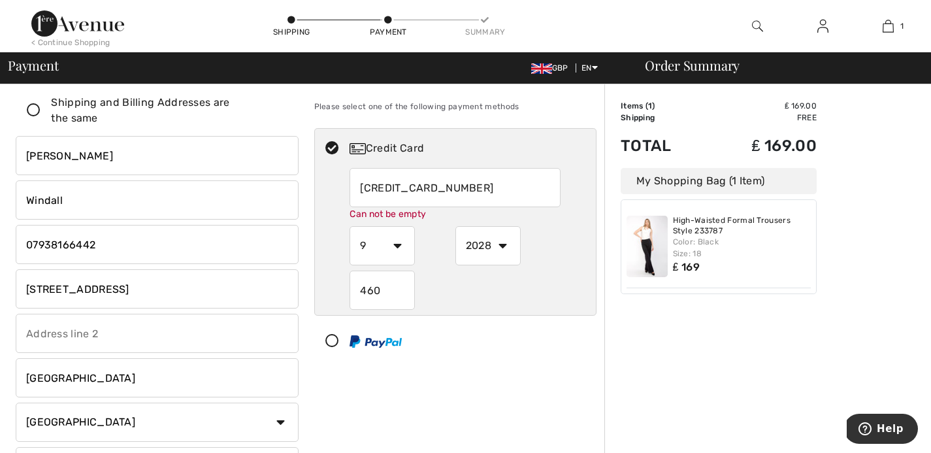
scroll to position [9, 0]
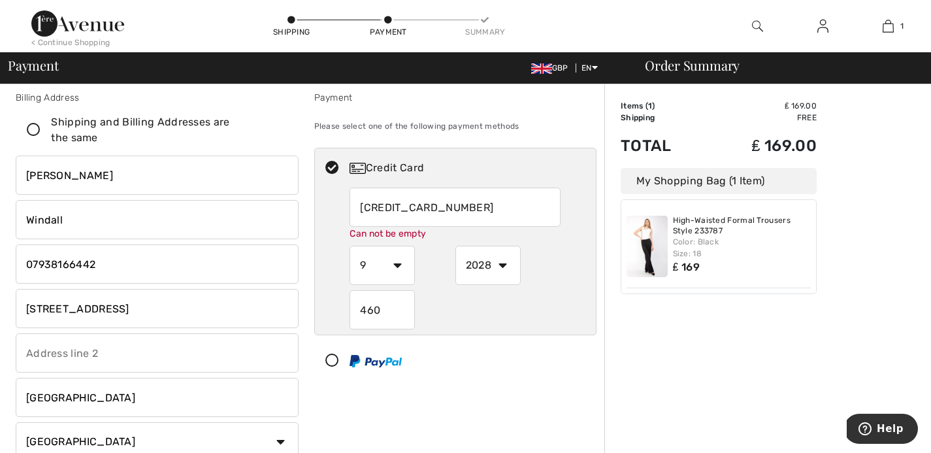
click at [391, 262] on select "1 2 3 4 5 6 7 8 9 10 11 12" at bounding box center [381, 265] width 65 height 39
click at [349, 246] on select "1 2 3 4 5 6 7 8 9 10 11 12" at bounding box center [381, 265] width 65 height 39
click at [487, 196] on input "[CREDIT_CARD_NUMBER]" at bounding box center [454, 206] width 211 height 39
click at [466, 208] on input "[CREDIT_CARD_NUMBER]" at bounding box center [454, 206] width 211 height 39
radio input "true"
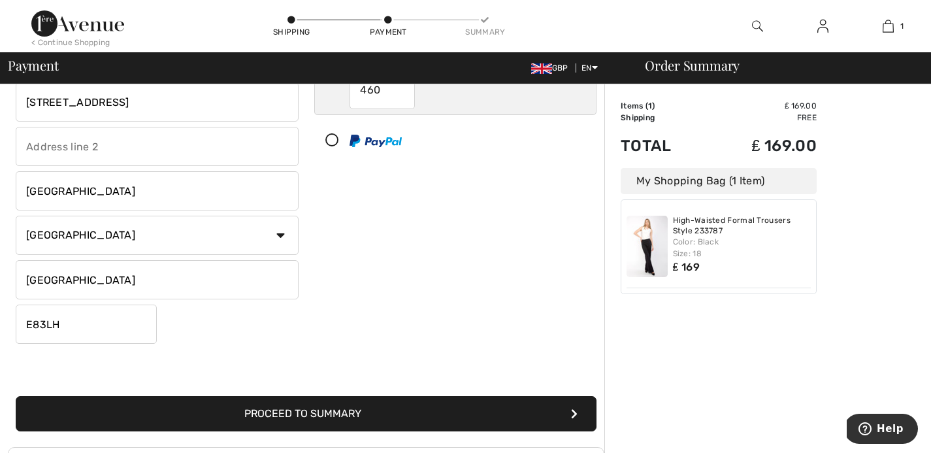
scroll to position [218, 0]
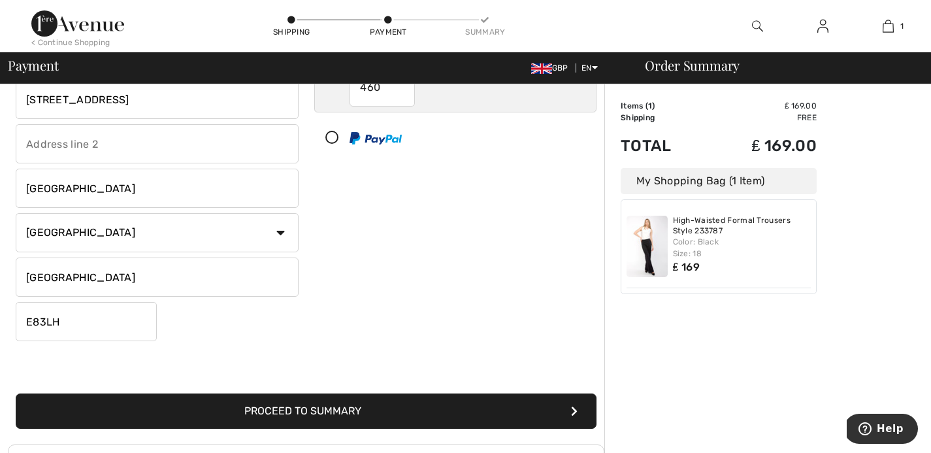
click at [370, 412] on button "Proceed to Summary" at bounding box center [306, 410] width 581 height 35
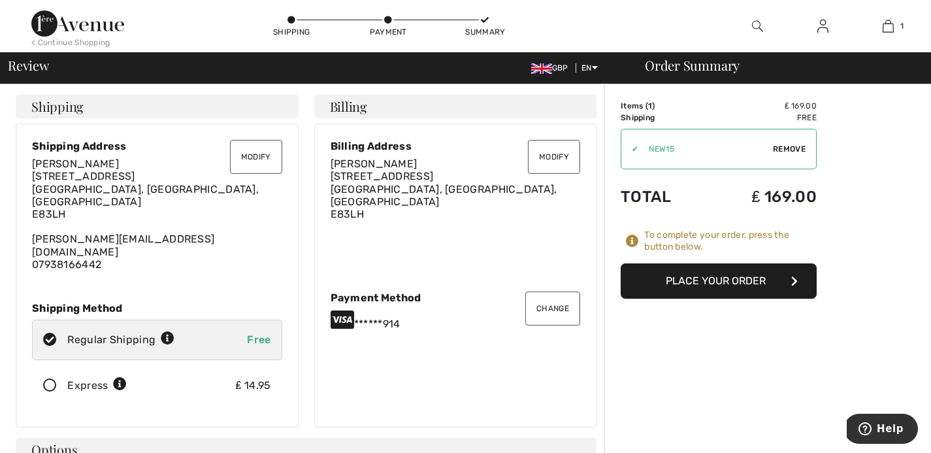
click at [675, 285] on button "Place Your Order" at bounding box center [719, 280] width 196 height 35
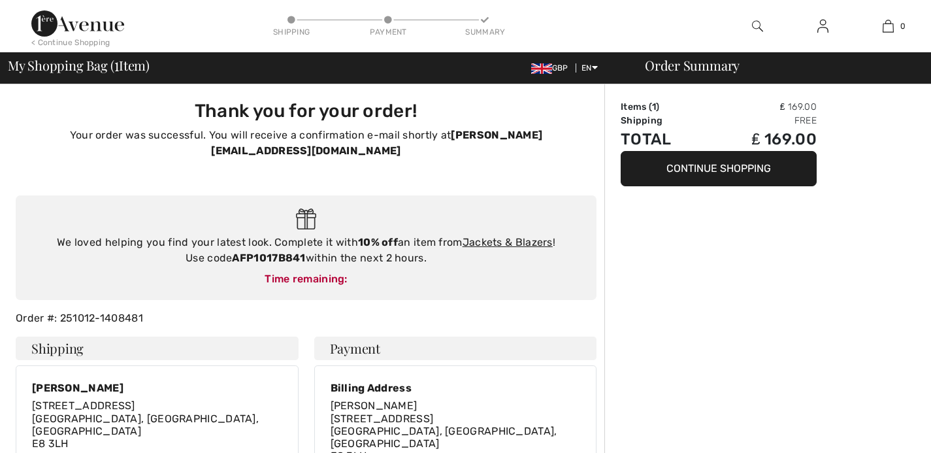
checkbox input "true"
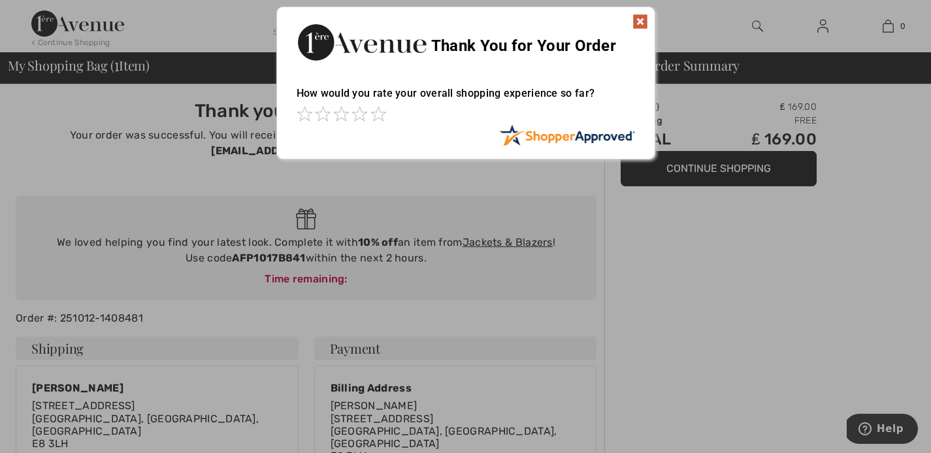
click at [640, 24] on img at bounding box center [640, 22] width 16 height 16
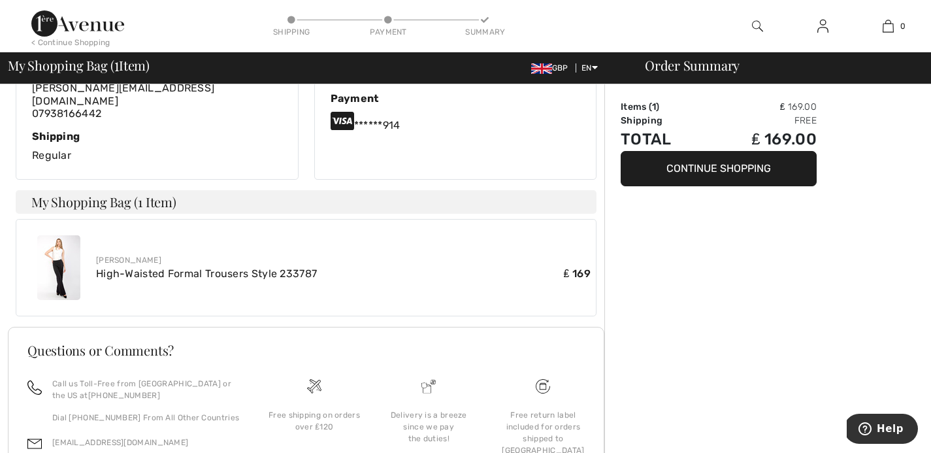
scroll to position [381, 0]
